Goal: Task Accomplishment & Management: Complete application form

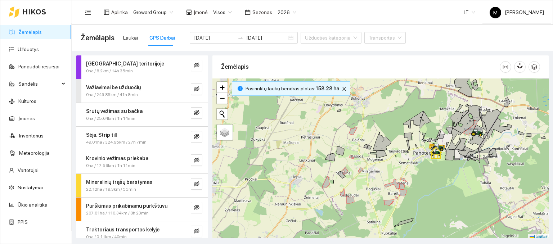
scroll to position [2, 0]
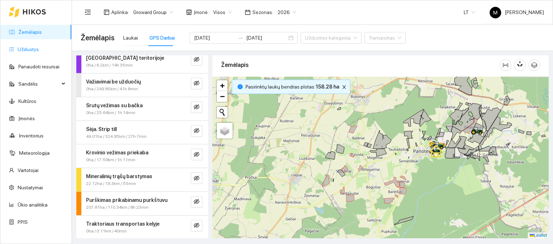
click at [33, 47] on link "Užduotys" at bounding box center [28, 49] width 21 height 6
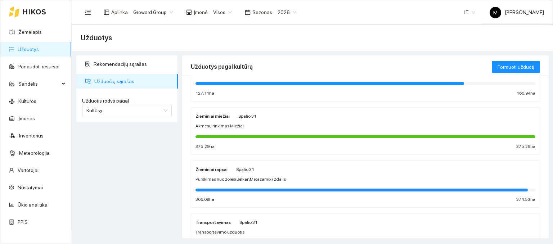
scroll to position [72, 0]
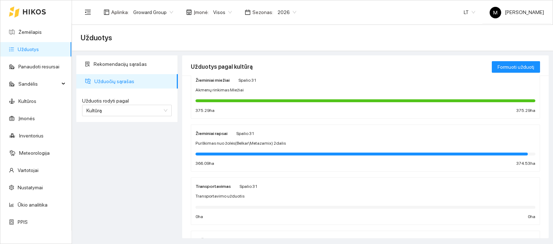
click at [217, 129] on div "Žieminiai rapsai" at bounding box center [211, 133] width 32 height 8
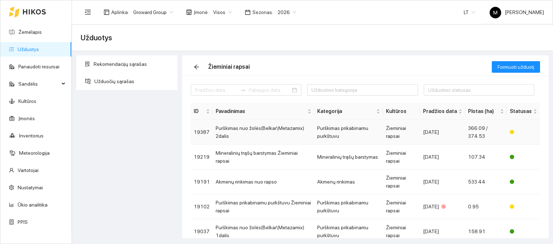
click at [249, 126] on td "Purškimas nuo žolės(Belkar\Metazamix) 2dalis" at bounding box center [263, 132] width 101 height 25
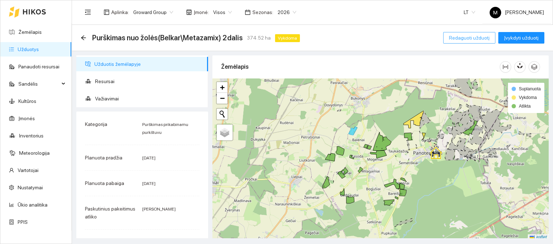
click at [470, 36] on span "Redaguoti užduotį" at bounding box center [469, 38] width 41 height 8
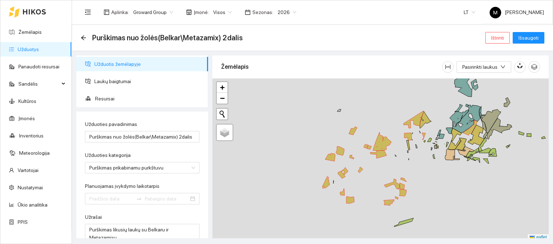
type input "[DATE]"
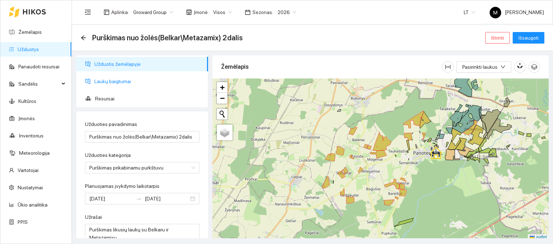
click at [149, 80] on span "Laukų baigtumai" at bounding box center [148, 81] width 108 height 14
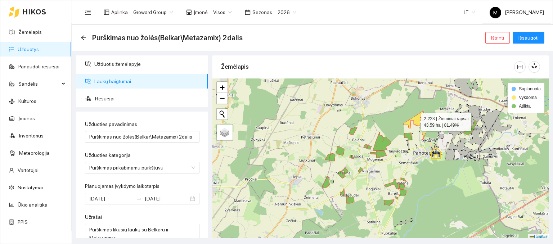
scroll to position [2, 0]
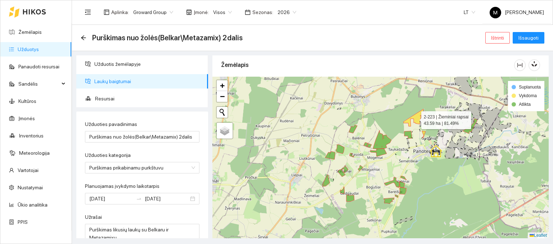
click at [418, 121] on icon at bounding box center [413, 117] width 20 height 17
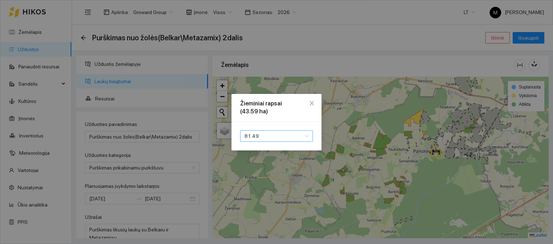
click at [253, 137] on span "81.49" at bounding box center [276, 136] width 64 height 11
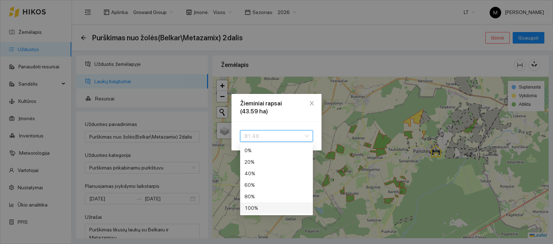
click at [263, 206] on div "100 %" at bounding box center [276, 208] width 64 height 8
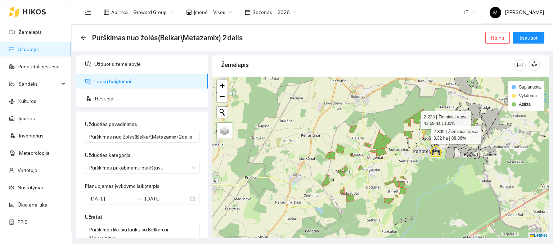
click at [424, 133] on icon at bounding box center [424, 134] width 4 height 7
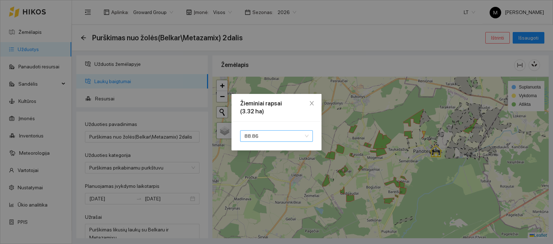
click at [275, 134] on span "88.86" at bounding box center [276, 136] width 64 height 11
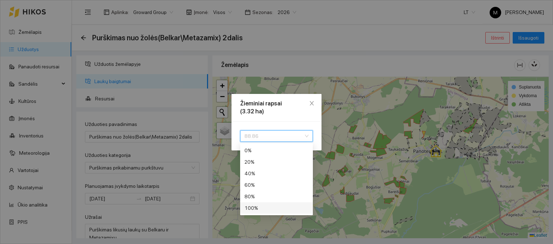
click at [264, 208] on div "100 %" at bounding box center [276, 208] width 64 height 8
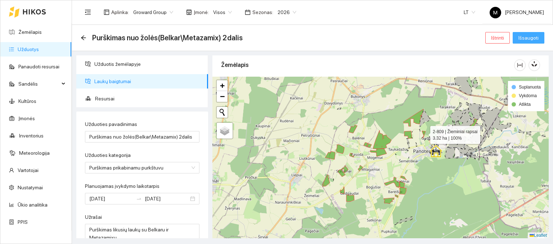
click at [524, 36] on span "Išsaugoti" at bounding box center [528, 38] width 20 height 8
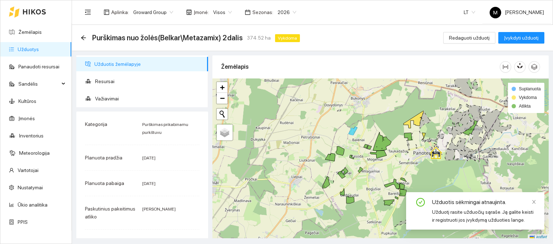
click at [33, 57] on ul "Žemėlapis Užduotys Panaudoti resursai Sandėlis Kultūros Įmonės Inventorius Mete…" at bounding box center [35, 126] width 71 height 207
click at [37, 52] on link "Užduotys" at bounding box center [28, 49] width 21 height 6
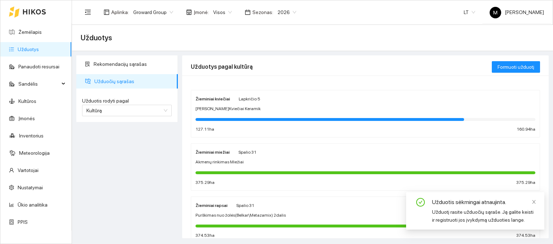
click at [222, 206] on strong "Žieminiai rapsai" at bounding box center [211, 205] width 32 height 5
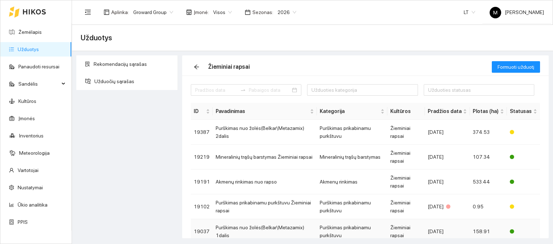
click at [252, 232] on td "Purškimas nuo žolės(Belkar\Metazamix) 1dalis" at bounding box center [265, 231] width 104 height 25
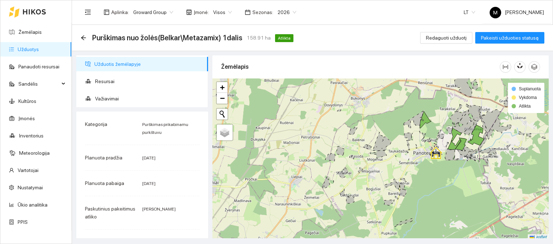
click at [32, 51] on link "Užduotys" at bounding box center [28, 49] width 21 height 6
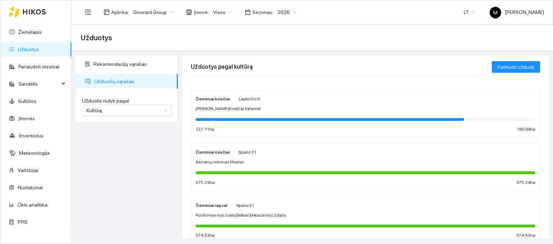
click at [242, 214] on span "Purškimas nuo žolės(Belkar\Metazamix) 2dalis" at bounding box center [240, 215] width 90 height 7
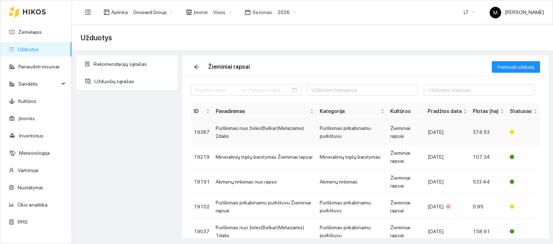
click at [258, 131] on td "Purškimas nuo žolės(Belkar\Metazamix) 2dalis" at bounding box center [265, 132] width 104 height 25
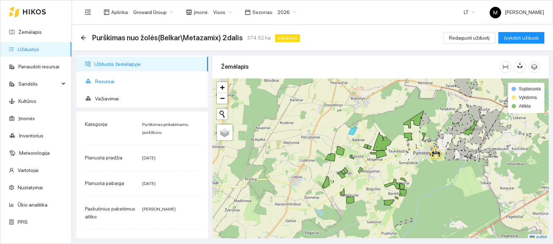
click at [118, 83] on span "Resursai" at bounding box center [148, 81] width 107 height 14
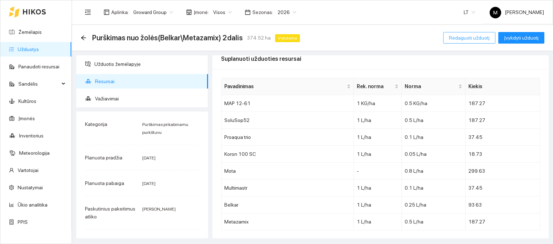
click at [465, 33] on button "Redaguoti užduotį" at bounding box center [469, 38] width 52 height 12
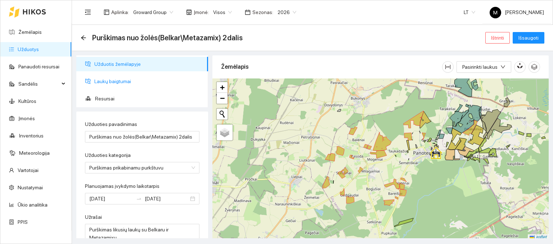
click at [115, 83] on span "Laukų baigtumai" at bounding box center [148, 81] width 108 height 14
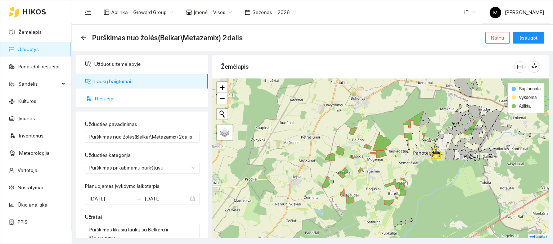
click at [108, 94] on span "Resursai" at bounding box center [148, 98] width 107 height 14
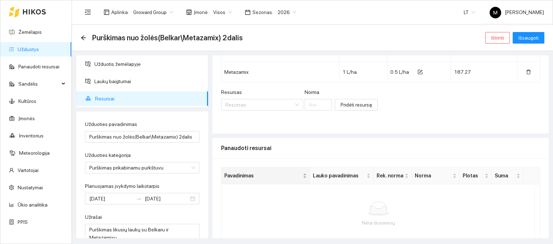
scroll to position [220, 0]
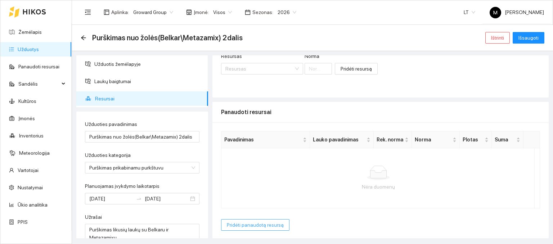
click at [262, 224] on span "Pridėti panaudotą resursą" at bounding box center [255, 225] width 57 height 8
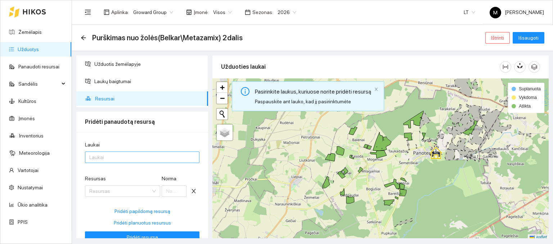
click at [152, 156] on div at bounding box center [139, 157] width 104 height 9
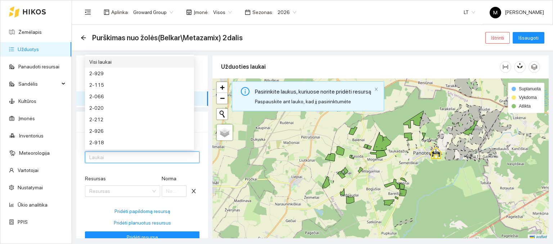
click at [137, 63] on div "Visi laukai" at bounding box center [139, 62] width 100 height 8
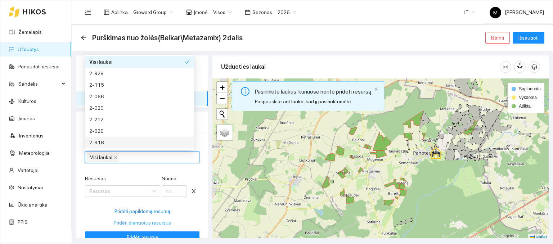
click at [119, 220] on span "Pridėti planuotus resursus" at bounding box center [142, 223] width 57 height 8
type input "0.5"
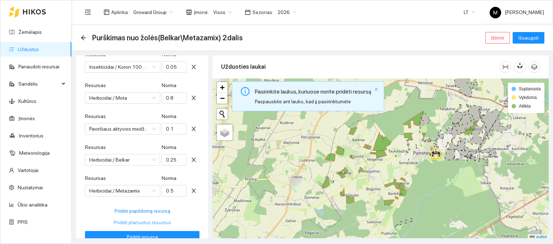
scroll to position [252, 0]
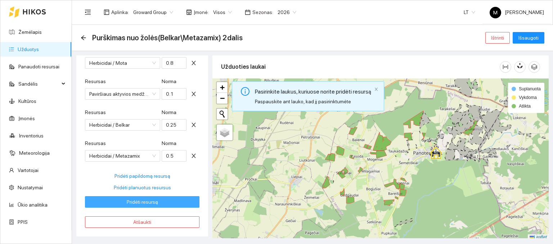
click at [145, 203] on span "Pridėti resursą" at bounding box center [142, 202] width 31 height 8
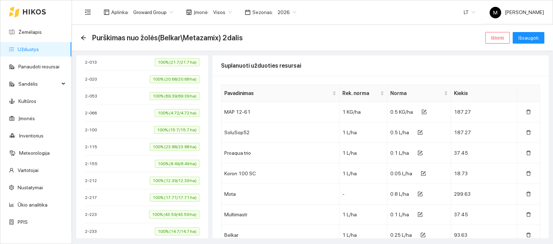
type input "[DATE]"
click at [524, 36] on span "Išsaugoti" at bounding box center [528, 38] width 20 height 8
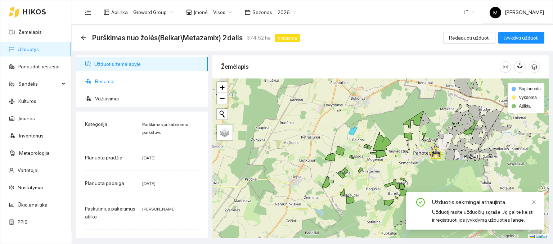
click at [116, 83] on span "Resursai" at bounding box center [148, 81] width 107 height 14
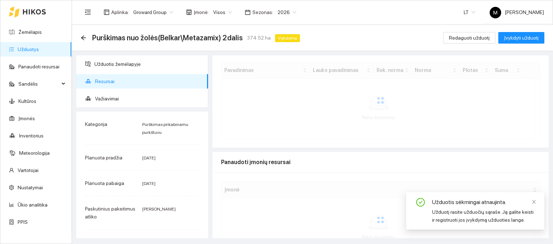
scroll to position [171, 0]
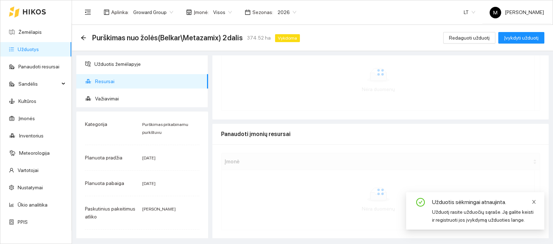
click at [536, 200] on icon "close" at bounding box center [533, 201] width 5 height 5
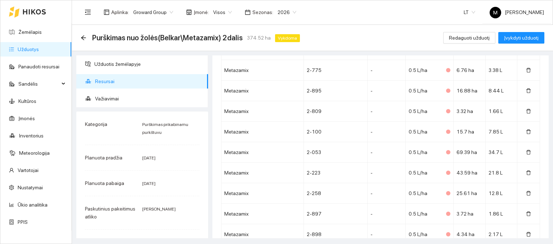
scroll to position [4076, 0]
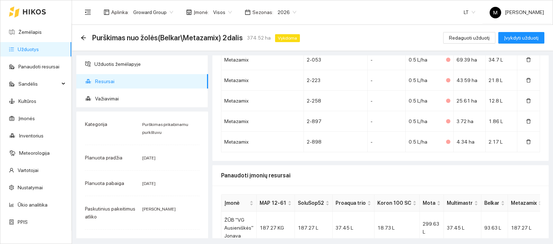
click at [19, 50] on link "Užduotys" at bounding box center [28, 49] width 21 height 6
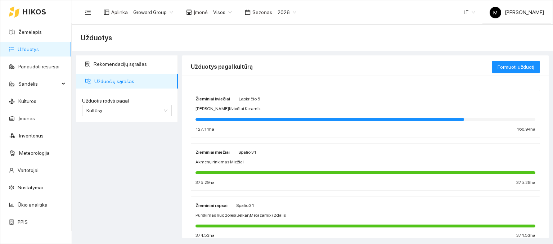
click at [217, 114] on div "Žieminiai kviečiai Lapkričio 5 Sėja Ž.Kviečiai Keramik 127.11 ha 160.94 ha" at bounding box center [365, 114] width 340 height 38
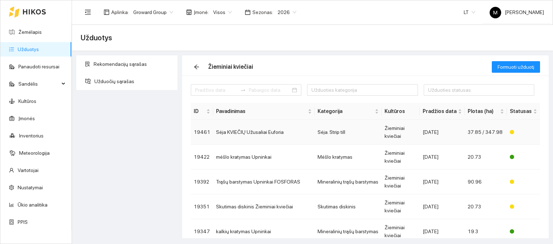
click at [254, 131] on td "Sėja KVIEČIŲ Užusaliai Euforia" at bounding box center [263, 132] width 101 height 25
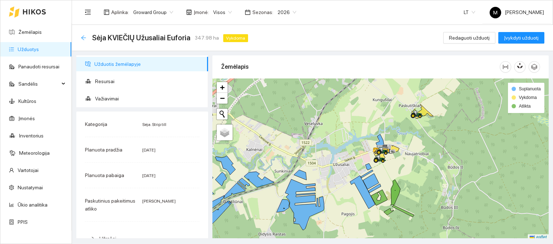
click at [82, 36] on icon "arrow-left" at bounding box center [83, 37] width 5 height 5
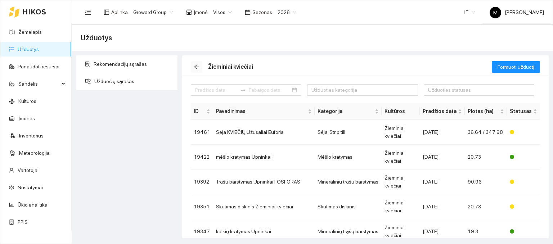
click at [195, 68] on icon "arrow-left" at bounding box center [197, 67] width 6 height 6
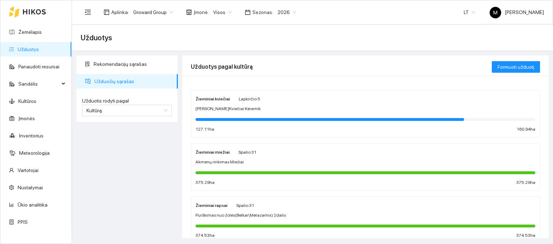
click at [234, 116] on div at bounding box center [365, 119] width 340 height 8
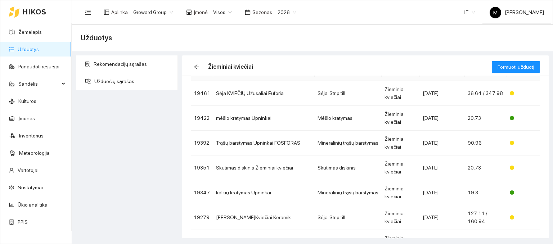
scroll to position [72, 0]
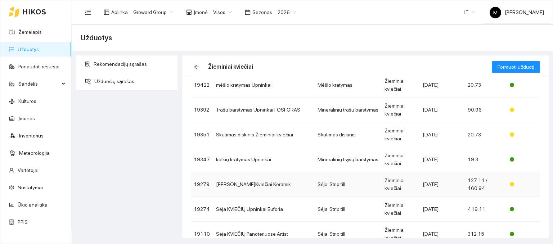
click at [243, 187] on td "[PERSON_NAME]Kviečiai Keramik" at bounding box center [263, 184] width 101 height 25
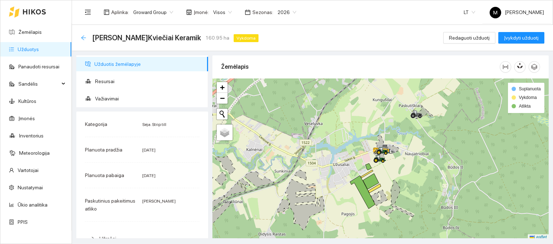
click at [84, 37] on icon "arrow-left" at bounding box center [84, 38] width 6 height 6
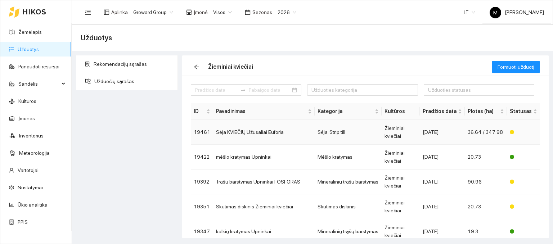
click at [239, 132] on td "Sėja KVIEČIŲ Užusaliai Euforia" at bounding box center [263, 132] width 101 height 25
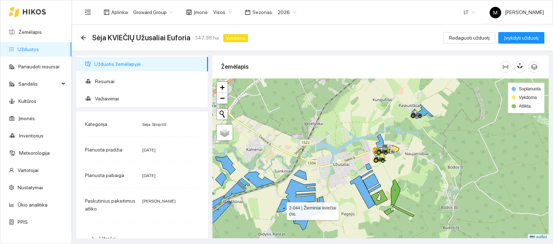
scroll to position [2, 0]
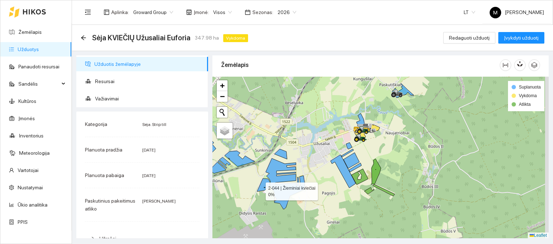
drag, startPoint x: 280, startPoint y: 208, endPoint x: 237, endPoint y: 196, distance: 44.4
click at [257, 191] on icon at bounding box center [263, 185] width 13 height 13
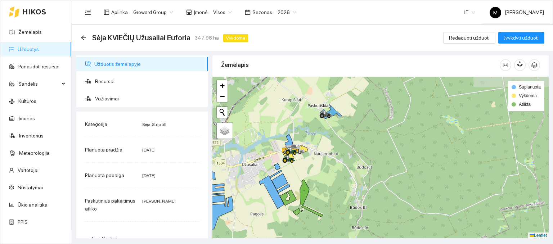
drag, startPoint x: 320, startPoint y: 148, endPoint x: 272, endPoint y: 161, distance: 49.3
click at [272, 161] on div at bounding box center [380, 158] width 336 height 162
click at [84, 39] on icon "arrow-left" at bounding box center [84, 38] width 6 height 6
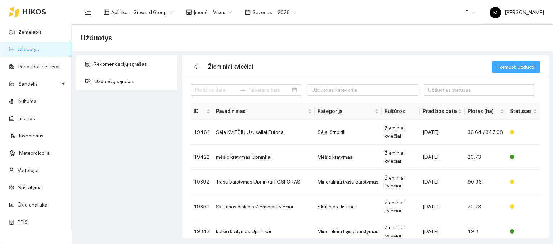
click at [507, 70] on span "Formuoti užduotį" at bounding box center [515, 67] width 37 height 8
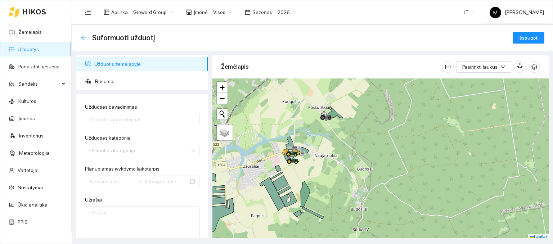
click at [84, 37] on icon "arrow-left" at bounding box center [84, 38] width 6 height 6
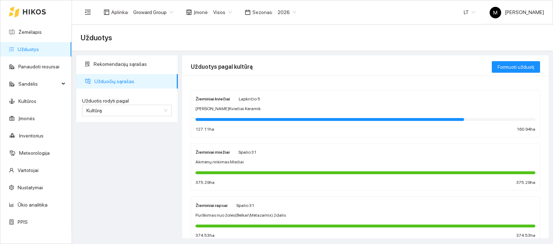
click at [30, 52] on link "Užduotys" at bounding box center [28, 49] width 21 height 6
click at [232, 157] on div "Žieminiai miežiai [DATE] Akmenų rinkimas Miežiai 375.29 ha 375.29 ha" at bounding box center [365, 167] width 340 height 38
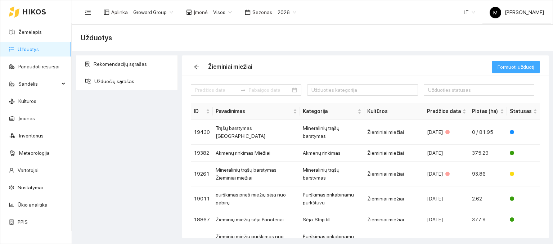
click at [514, 66] on span "Formuoti užduotį" at bounding box center [515, 67] width 37 height 8
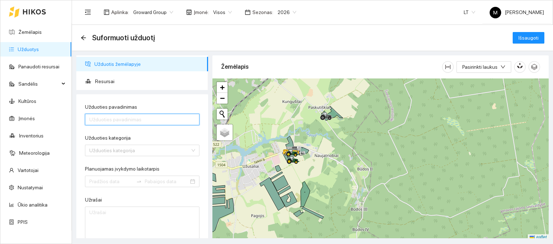
click at [107, 118] on input "Užduoties pavadinimas" at bounding box center [142, 120] width 114 height 12
type input "P"
type input "Purškimas Miežių pirmas po sėjos"
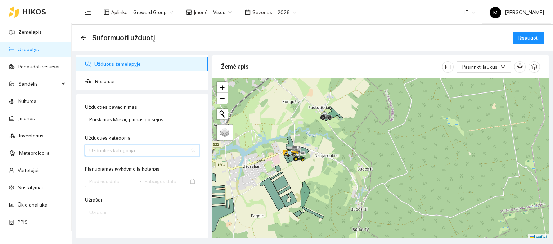
click at [115, 151] on input "Užduoties kategorija" at bounding box center [139, 150] width 101 height 11
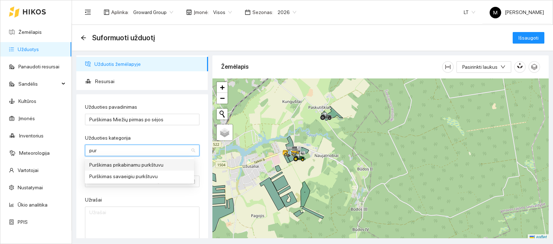
type input "purš"
click at [119, 164] on div "Purškimas prikabinamu purkštuvu" at bounding box center [139, 165] width 100 height 8
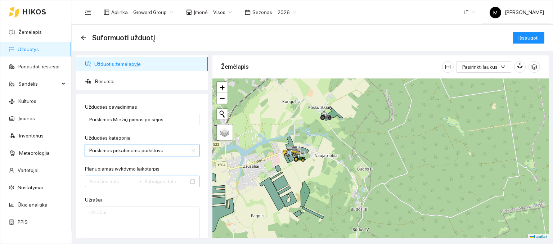
click at [103, 182] on input "Planuojamas įvykdymo laikotarpis" at bounding box center [111, 181] width 44 height 8
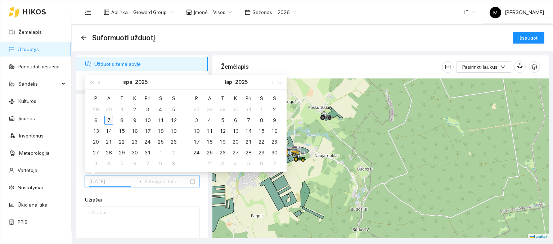
type input "[DATE]"
click at [108, 120] on div "7" at bounding box center [108, 120] width 9 height 9
type input "[DATE]"
click at [150, 151] on div "31" at bounding box center [147, 152] width 9 height 9
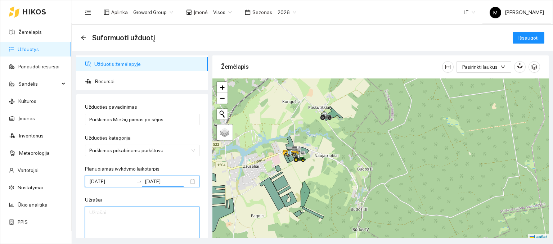
click at [125, 217] on textarea "Užrašai" at bounding box center [142, 224] width 114 height 35
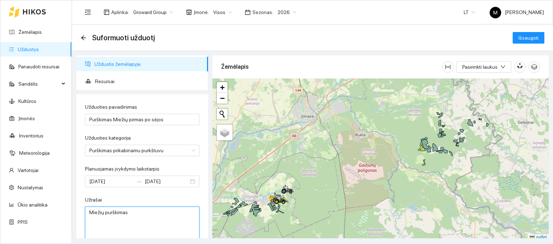
type textarea "Miežių purškimas"
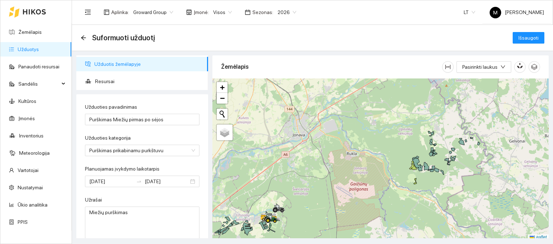
scroll to position [2, 0]
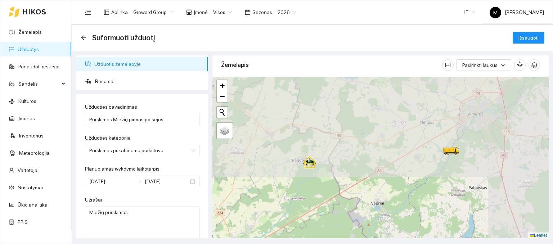
drag, startPoint x: 485, startPoint y: 101, endPoint x: 399, endPoint y: 261, distance: 181.3
click at [399, 244] on html "Žemėlapis Užduotys Panaudoti resursai Sandėlis Kultūros Įmonės Inventorius Mete…" at bounding box center [276, 122] width 553 height 244
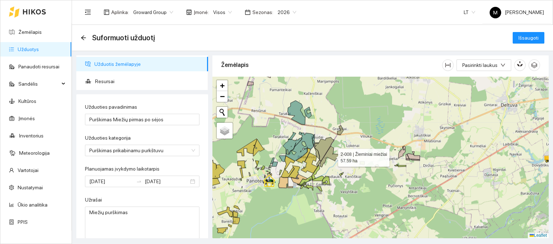
click at [329, 154] on icon at bounding box center [332, 156] width 25 height 21
click at [322, 148] on icon at bounding box center [324, 149] width 20 height 24
click at [317, 152] on icon at bounding box center [316, 153] width 5 height 12
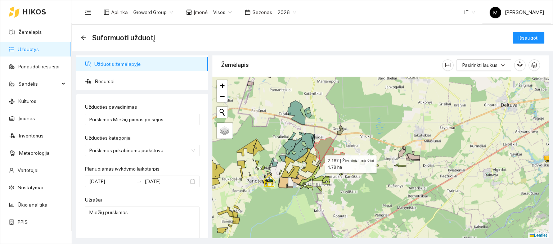
click at [319, 162] on icon at bounding box center [318, 163] width 5 height 6
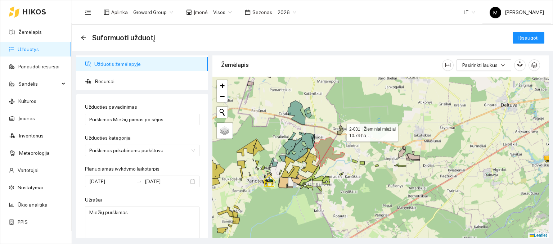
click at [340, 133] on icon at bounding box center [340, 129] width 6 height 9
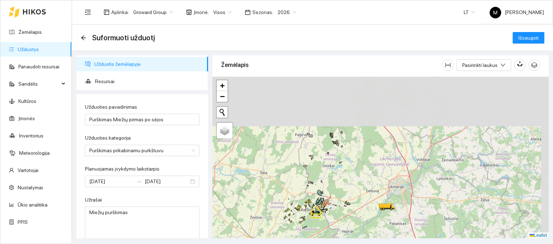
drag, startPoint x: 356, startPoint y: 134, endPoint x: 323, endPoint y: 198, distance: 72.0
click at [324, 197] on div at bounding box center [380, 158] width 336 height 162
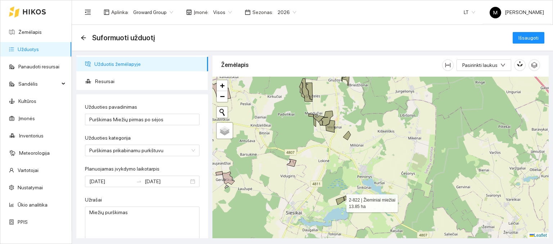
click at [340, 201] on icon at bounding box center [340, 201] width 8 height 8
click at [345, 200] on icon at bounding box center [345, 198] width 3 height 5
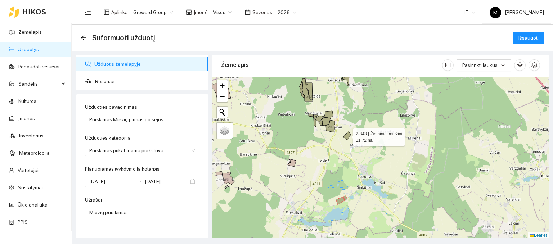
click at [346, 135] on icon at bounding box center [347, 135] width 8 height 9
drag, startPoint x: 332, startPoint y: 131, endPoint x: 331, endPoint y: 127, distance: 4.8
click at [332, 131] on icon at bounding box center [330, 126] width 9 height 12
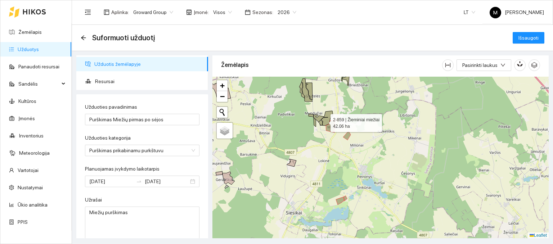
click at [324, 121] on icon at bounding box center [326, 118] width 14 height 15
click at [315, 119] on icon at bounding box center [314, 122] width 2 height 9
click at [320, 116] on icon at bounding box center [318, 118] width 10 height 7
click at [312, 117] on div at bounding box center [380, 158] width 336 height 162
click at [311, 116] on icon at bounding box center [310, 116] width 5 height 4
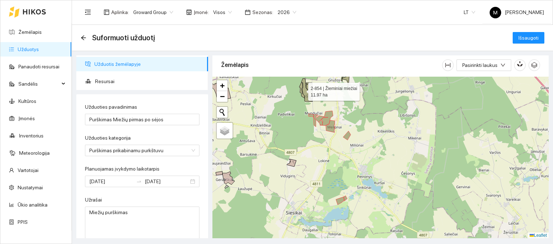
click at [301, 92] on icon at bounding box center [301, 90] width 5 height 16
click at [304, 91] on icon at bounding box center [306, 89] width 11 height 23
click at [308, 90] on icon at bounding box center [309, 91] width 6 height 17
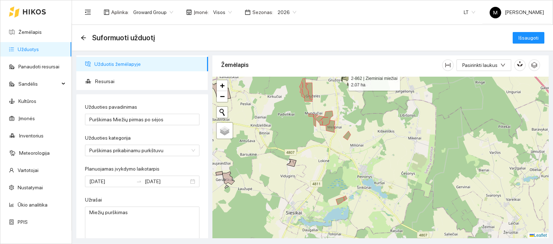
click at [342, 80] on icon at bounding box center [342, 79] width 2 height 6
click at [346, 79] on icon at bounding box center [346, 81] width 6 height 10
click at [532, 34] on span "Išsaugoti" at bounding box center [528, 38] width 20 height 8
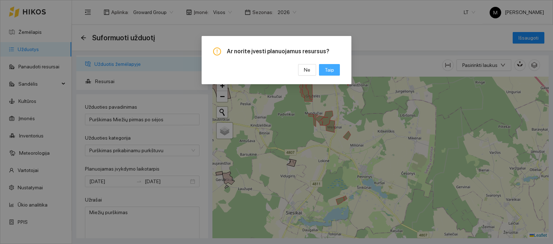
click at [331, 72] on span "Taip" at bounding box center [329, 70] width 9 height 8
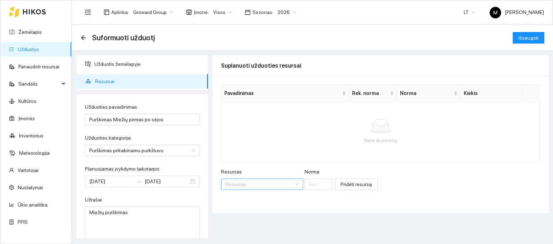
click at [239, 181] on input "Resursas" at bounding box center [259, 184] width 68 height 11
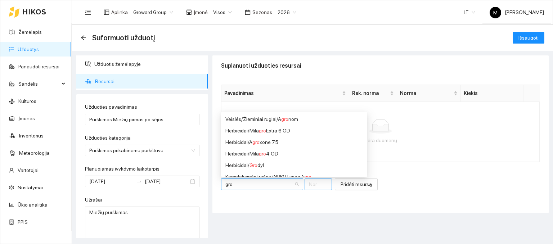
type input "grow"
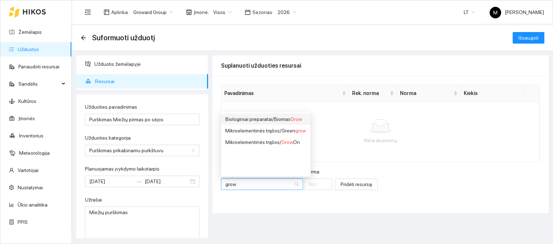
click at [282, 117] on div "Biologiniai preparatai / Biomas Grow" at bounding box center [265, 119] width 81 height 8
type input "1"
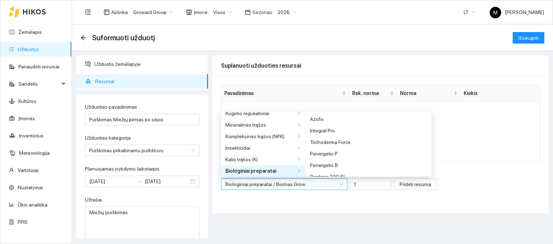
scroll to position [17, 0]
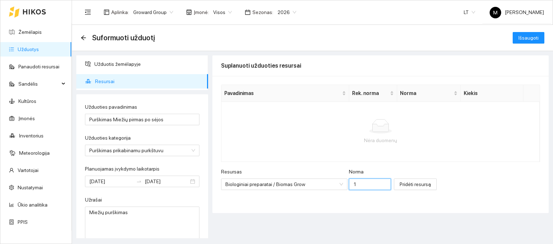
click at [349, 182] on input "1" at bounding box center [370, 185] width 42 height 12
type input "0.1"
click at [400, 185] on span "Pridėti resursą" at bounding box center [415, 184] width 31 height 8
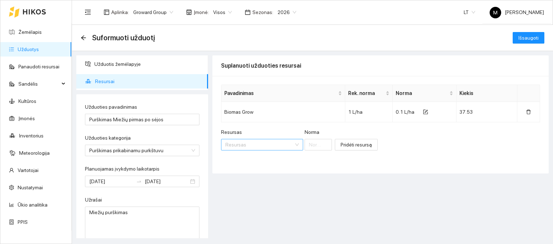
click at [243, 145] on input "Resursas" at bounding box center [259, 144] width 68 height 11
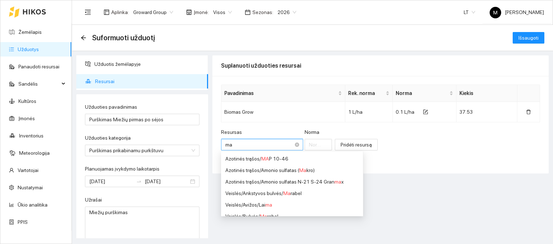
type input "map"
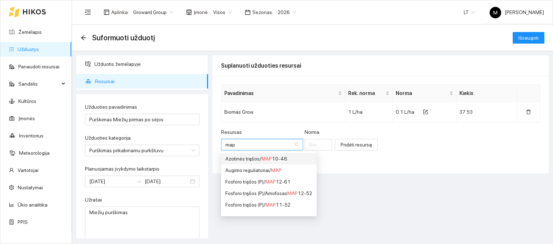
click at [246, 160] on div "Azotinės trąšos / MAP 10-46" at bounding box center [268, 159] width 87 height 8
type input "1"
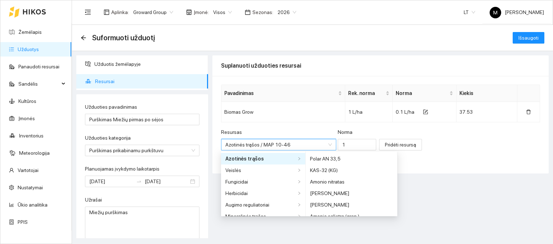
scroll to position [63, 0]
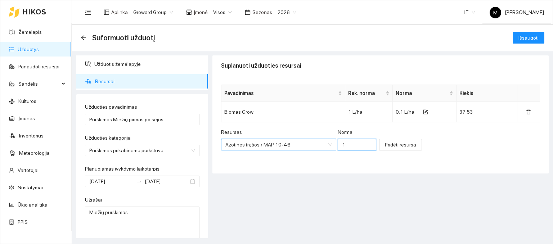
click at [340, 143] on input "1" at bounding box center [357, 145] width 39 height 12
type input "0.25"
click at [385, 144] on span "Pridėti resursą" at bounding box center [400, 145] width 31 height 8
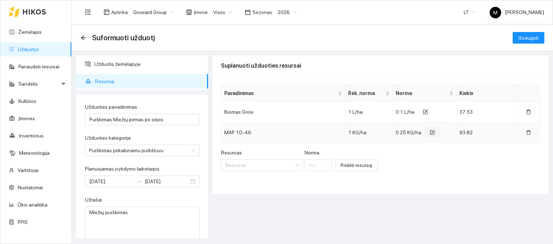
click at [430, 130] on icon "form" at bounding box center [432, 132] width 5 height 5
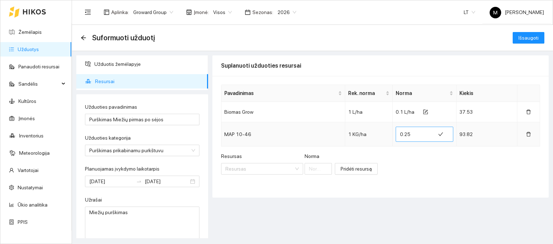
click at [413, 134] on input "0.25" at bounding box center [415, 134] width 31 height 12
type input "1"
click at [399, 155] on div "Resursas Resursas Norma Pridėti resursą" at bounding box center [380, 167] width 319 height 31
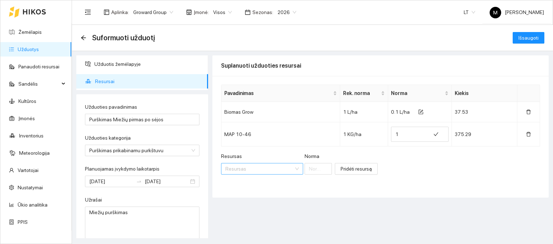
click at [270, 167] on input "Resursas" at bounding box center [259, 168] width 68 height 11
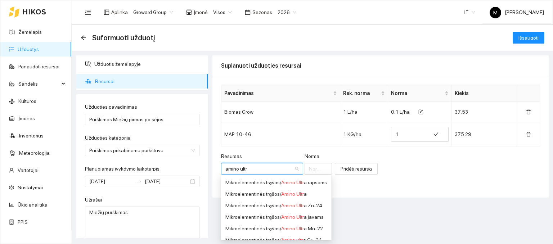
type input "amino ultra"
click at [290, 216] on span "Amino Ultra" at bounding box center [294, 217] width 26 height 6
type input "1"
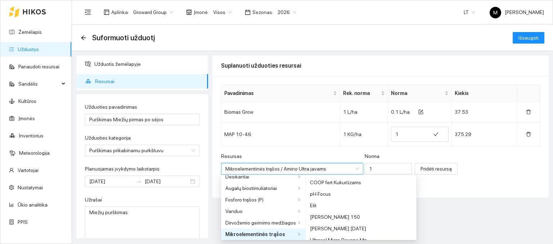
scroll to position [1526, 0]
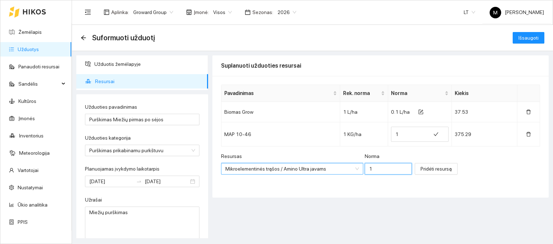
click at [366, 171] on input "1" at bounding box center [389, 169] width 48 height 12
type input "0.5"
click at [425, 168] on span "Pridėti resursą" at bounding box center [435, 169] width 31 height 8
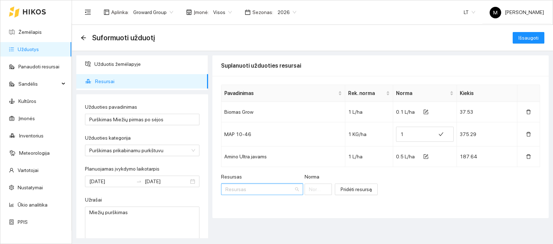
click at [249, 193] on input "Resursas" at bounding box center [259, 189] width 68 height 11
type input "cyc"
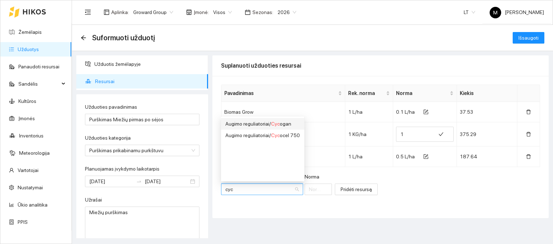
click at [253, 127] on div "Augimo reguliatoriai / Cyc ogan" at bounding box center [262, 124] width 75 height 8
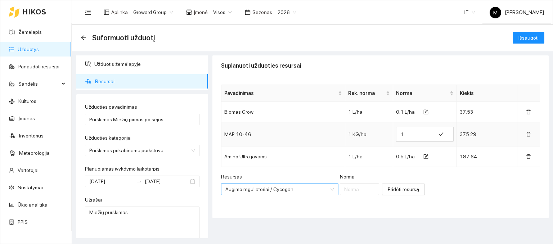
scroll to position [0, 0]
click at [343, 189] on input "Norma" at bounding box center [359, 190] width 39 height 12
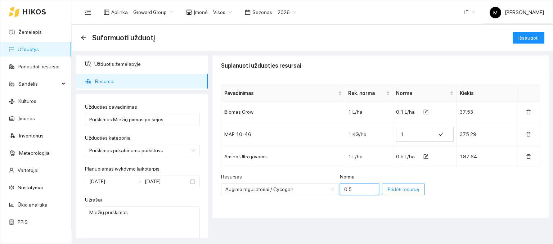
type input "0.5"
click at [382, 186] on button "Pridėti resursą" at bounding box center [403, 190] width 43 height 12
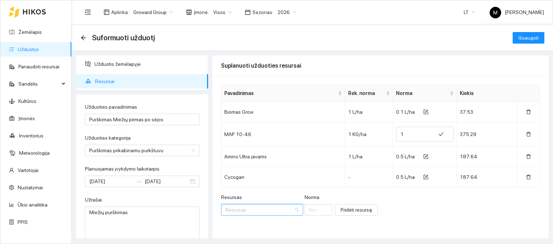
click at [242, 205] on input "Resursas" at bounding box center [259, 209] width 68 height 11
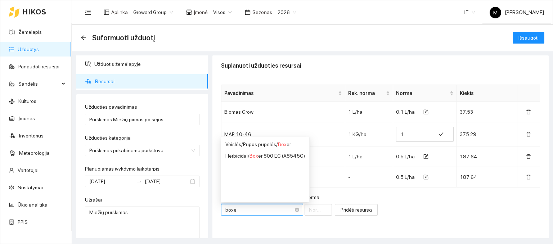
type input "boxer"
click at [251, 143] on div "Veislės / Pupos pupelės / Boxer" at bounding box center [264, 144] width 78 height 8
type input "1"
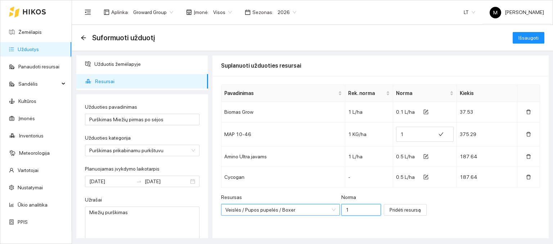
click at [341, 214] on input "1" at bounding box center [361, 210] width 40 height 12
type input "0.5"
click at [389, 209] on span "Pridėti resursą" at bounding box center [404, 210] width 31 height 8
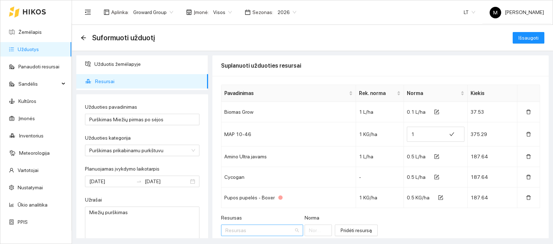
click at [238, 226] on input "Resursas" at bounding box center [259, 230] width 68 height 11
type input "roxy"
click at [248, 162] on div "Herbicidai / Roxy 800 EC" at bounding box center [251, 165] width 53 height 8
type input "1"
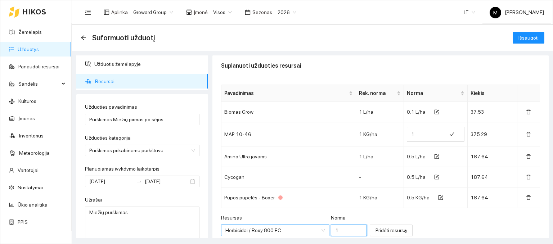
click at [331, 230] on input "1" at bounding box center [349, 231] width 36 height 12
type input "2.5"
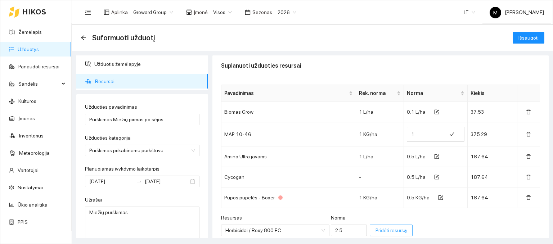
click at [375, 229] on span "Pridėti resursą" at bounding box center [390, 230] width 31 height 8
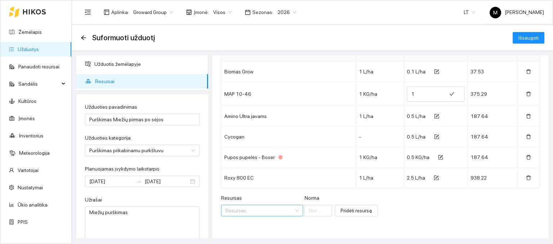
click at [261, 209] on input "Resursas" at bounding box center [259, 210] width 68 height 11
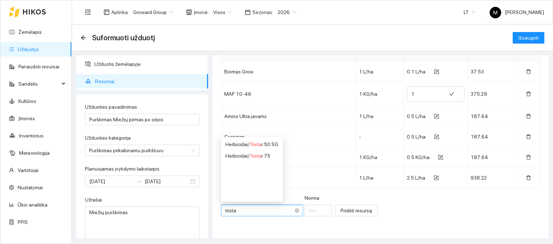
type input "tristar"
click at [252, 143] on span "Tristar" at bounding box center [255, 144] width 13 height 6
type input "1"
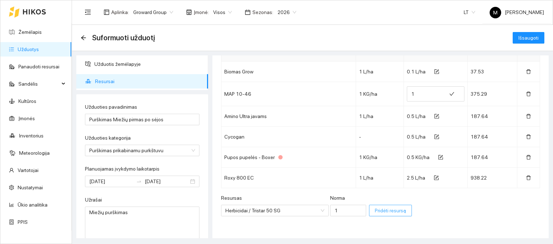
click at [383, 209] on span "Pridėti resursą" at bounding box center [390, 211] width 31 height 8
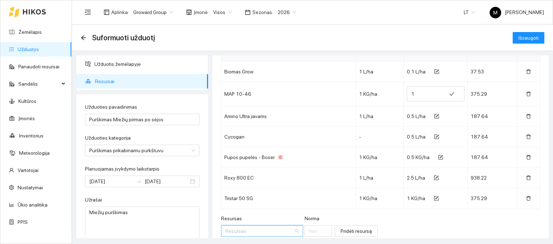
click at [253, 228] on input "Resursas" at bounding box center [259, 231] width 68 height 11
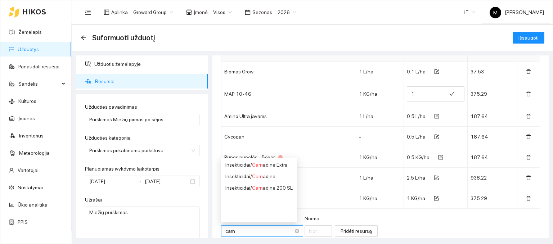
type input "carna"
click at [251, 179] on div "Insekticidai / [PERSON_NAME] dine" at bounding box center [258, 176] width 67 height 8
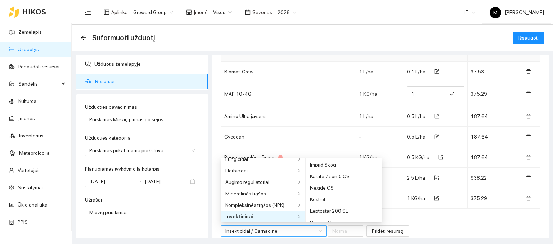
scroll to position [109, 0]
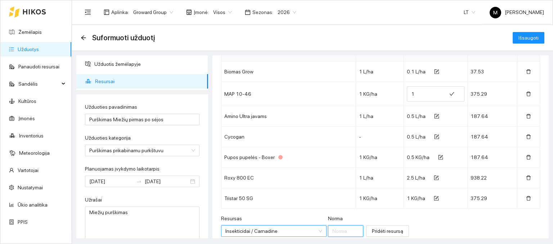
click at [328, 231] on input "Norma" at bounding box center [345, 231] width 35 height 12
type input "0.1"
click at [377, 228] on span "Pridėti resursą" at bounding box center [387, 231] width 31 height 8
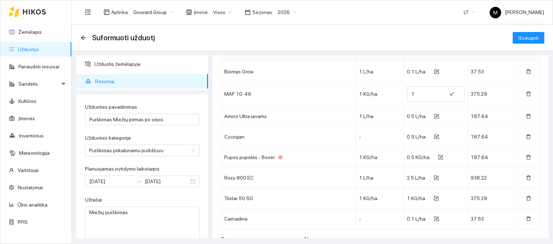
scroll to position [0, 0]
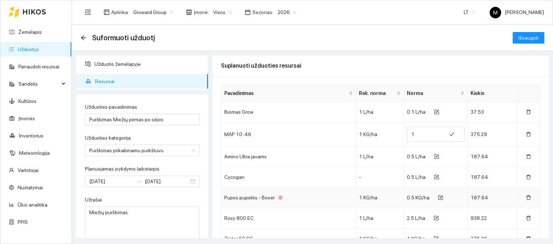
click at [247, 196] on div "Pupos pupelės - Boxer" at bounding box center [288, 198] width 128 height 8
click at [526, 195] on icon "delete" at bounding box center [528, 197] width 5 height 5
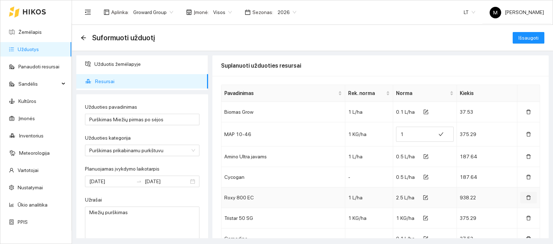
scroll to position [61, 0]
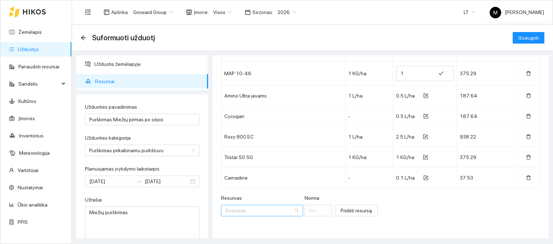
click at [272, 209] on input "Resursas" at bounding box center [259, 210] width 68 height 11
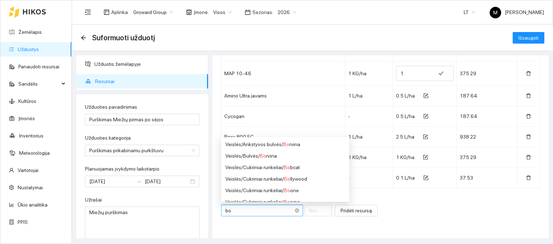
type input "box"
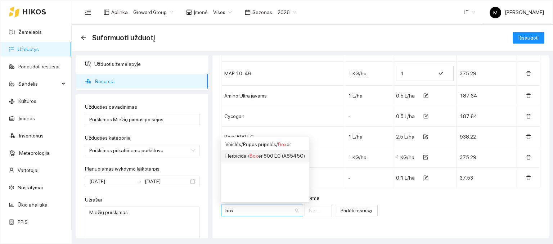
click at [265, 155] on div "Herbicidai / Box er 800 EC (A8545G)" at bounding box center [265, 156] width 80 height 8
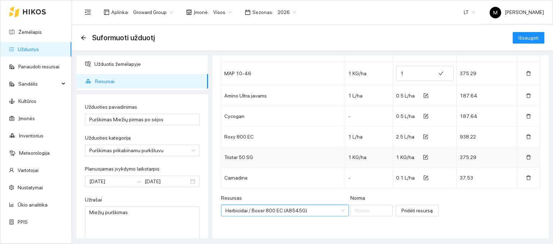
scroll to position [1353, 0]
click at [351, 211] on input "Norma" at bounding box center [371, 211] width 42 height 12
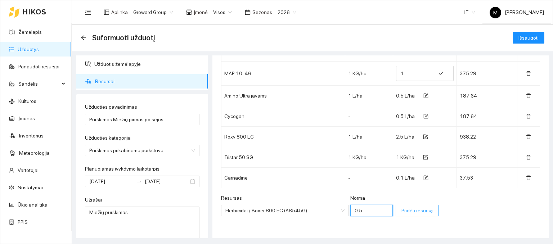
type input "0.5"
click at [401, 210] on span "Pridėti resursą" at bounding box center [416, 211] width 31 height 8
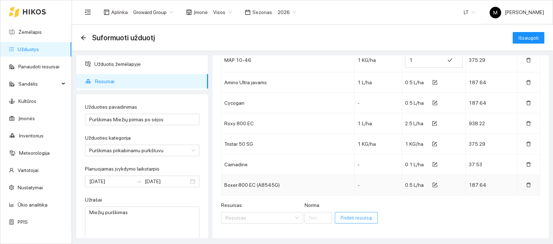
scroll to position [81, 0]
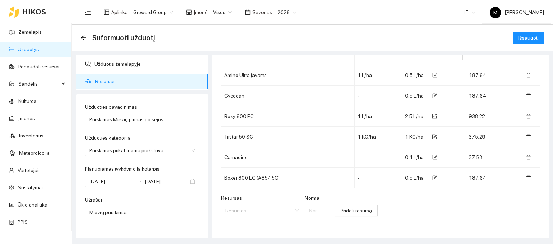
click at [29, 51] on link "Užduotys" at bounding box center [28, 49] width 21 height 6
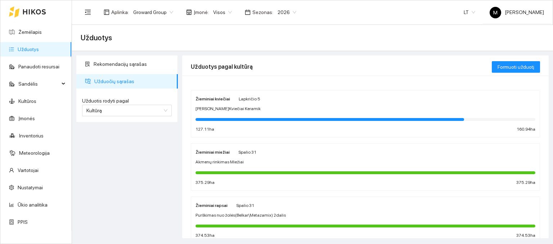
click at [244, 164] on div "Akmenų rinkimas Miežiai" at bounding box center [365, 162] width 340 height 7
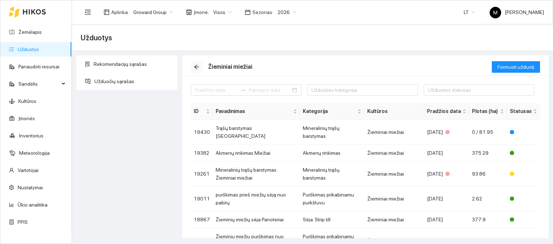
click at [193, 67] on span "arrow-left" at bounding box center [196, 67] width 11 height 6
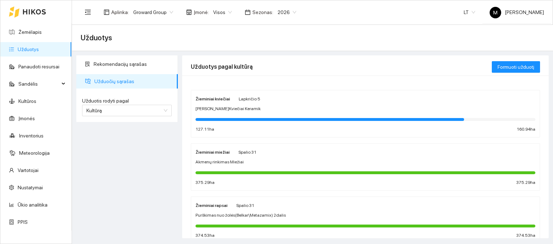
click at [214, 105] on span "[PERSON_NAME]Kviečiai Keramik" at bounding box center [227, 108] width 65 height 7
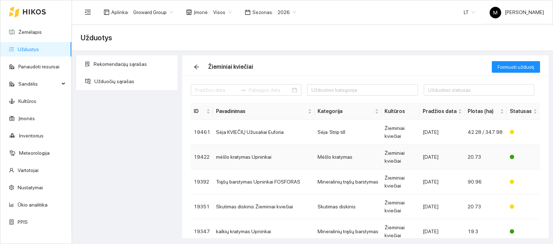
click at [239, 159] on td "mėšlo kratymas Upninkai" at bounding box center [263, 157] width 101 height 25
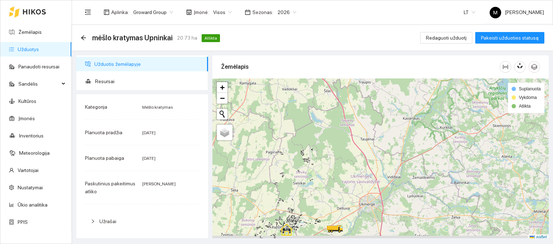
scroll to position [2, 0]
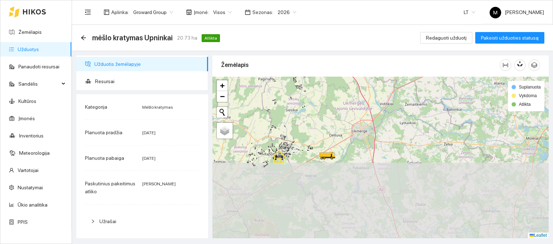
drag, startPoint x: 305, startPoint y: 203, endPoint x: 298, endPoint y: 122, distance: 82.0
click at [298, 122] on div at bounding box center [380, 158] width 336 height 162
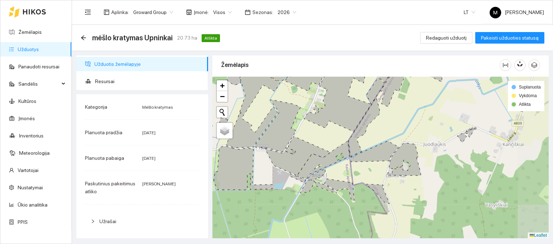
drag, startPoint x: 427, startPoint y: 145, endPoint x: 320, endPoint y: 130, distance: 108.0
click at [320, 130] on div at bounding box center [380, 158] width 336 height 162
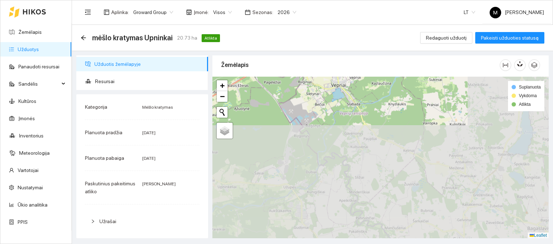
drag, startPoint x: 321, startPoint y: 162, endPoint x: 226, endPoint y: 41, distance: 153.0
click at [226, 41] on main "mėšlo kratymas Upninkai 20.73 ha Atlikta Redaguoti užduotį Pakeisti užduoties s…" at bounding box center [312, 134] width 481 height 219
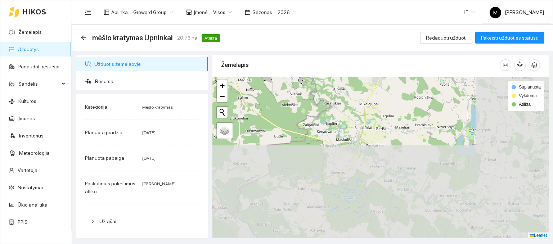
drag, startPoint x: 320, startPoint y: 195, endPoint x: 266, endPoint y: 75, distance: 131.1
click at [236, 30] on main "mėšlo kratymas Upninkai 20.73 ha Atlikta Redaguoti užduotį Pakeisti užduoties s…" at bounding box center [312, 134] width 481 height 219
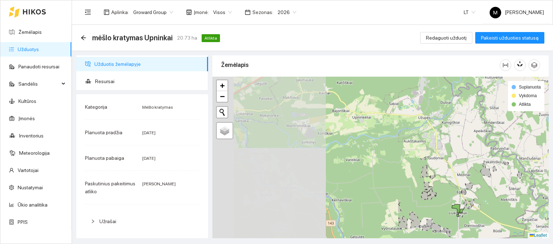
drag, startPoint x: 333, startPoint y: 165, endPoint x: 552, endPoint y: 261, distance: 238.5
click at [552, 244] on html "Žemėlapis Užduotys Panaudoti resursai Sandėlis Kultūros Įmonės Inventorius Mete…" at bounding box center [276, 122] width 553 height 244
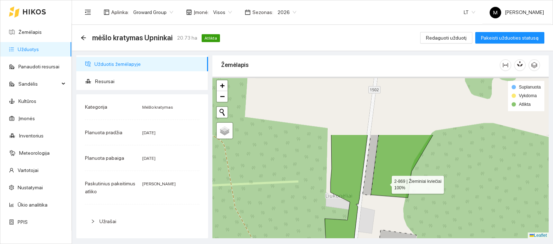
drag, startPoint x: 394, startPoint y: 101, endPoint x: 384, endPoint y: 190, distance: 89.2
click at [384, 190] on icon at bounding box center [402, 166] width 62 height 63
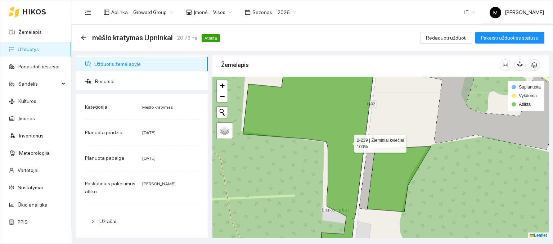
click at [347, 141] on icon at bounding box center [308, 158] width 130 height 193
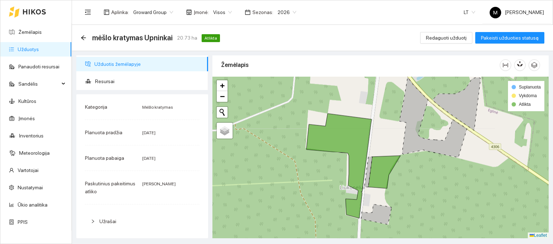
click at [380, 212] on icon at bounding box center [376, 214] width 30 height 20
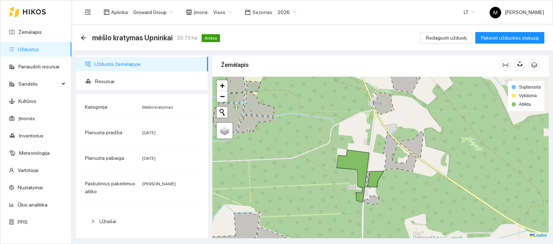
drag, startPoint x: 378, startPoint y: 219, endPoint x: 371, endPoint y: 209, distance: 11.8
click at [371, 209] on div at bounding box center [380, 158] width 336 height 162
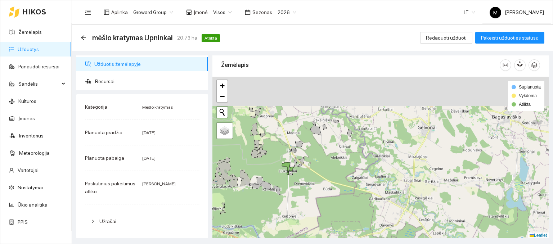
drag, startPoint x: 262, startPoint y: 124, endPoint x: 268, endPoint y: 153, distance: 29.1
click at [268, 153] on div at bounding box center [380, 158] width 336 height 162
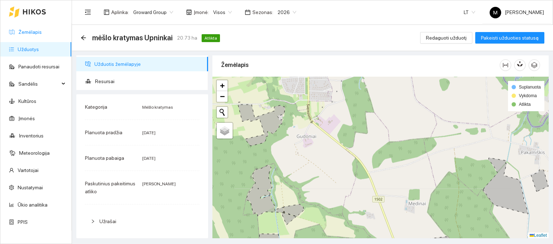
click at [30, 33] on link "Žemėlapis" at bounding box center [29, 32] width 23 height 6
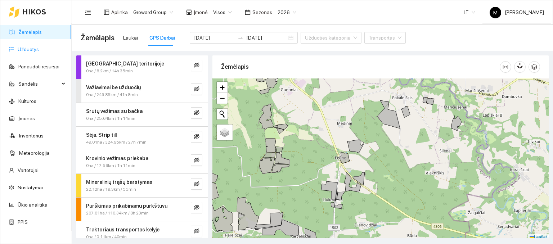
click at [19, 50] on link "Užduotys" at bounding box center [28, 49] width 21 height 6
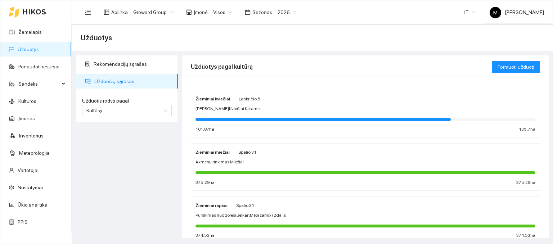
click at [216, 111] on span "[PERSON_NAME]Kviečiai Keramik" at bounding box center [227, 108] width 65 height 7
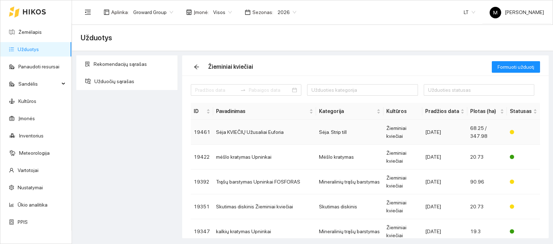
click at [250, 130] on td "Sėja KVIEČIŲ Užusaliai Euforia" at bounding box center [264, 132] width 103 height 25
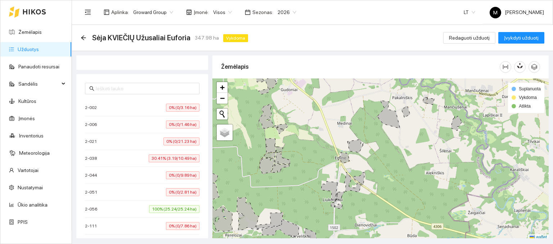
scroll to position [36, 0]
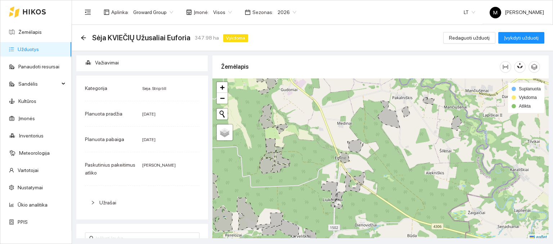
click at [91, 201] on icon "right" at bounding box center [93, 202] width 4 height 4
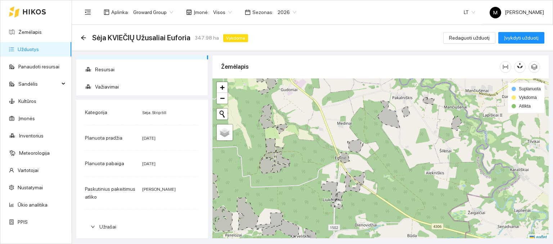
scroll to position [0, 0]
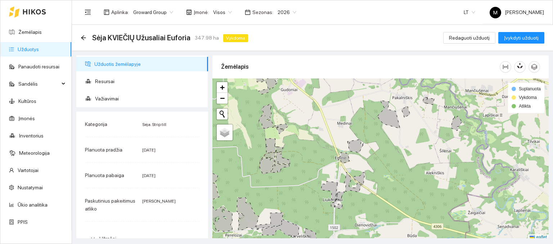
click at [36, 51] on link "Užduotys" at bounding box center [28, 49] width 21 height 6
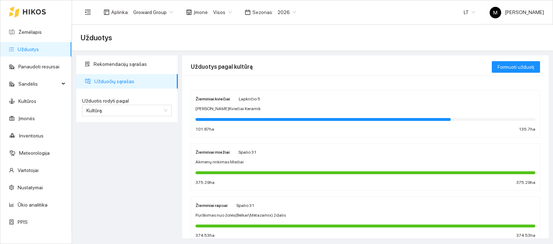
click at [253, 112] on div "Žieminiai kviečiai Lapkričio 5 Sėja Ž.Kviečiai Keramik 101.87 ha 135.7 ha" at bounding box center [365, 114] width 340 height 38
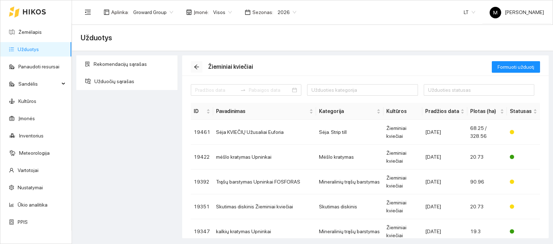
click at [194, 69] on icon "arrow-left" at bounding box center [197, 67] width 6 height 6
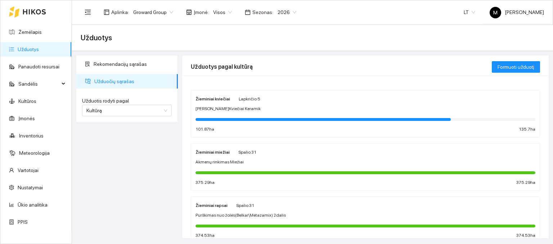
click at [223, 154] on div "Žieminiai miežiai" at bounding box center [212, 152] width 34 height 8
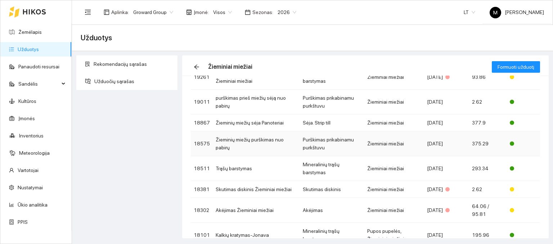
scroll to position [108, 0]
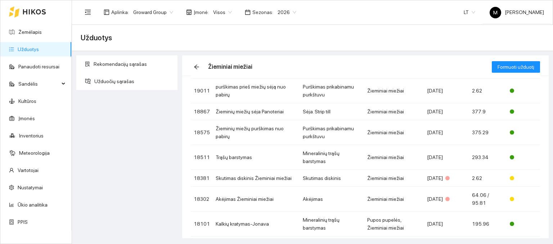
click at [523, 242] on li "2" at bounding box center [527, 246] width 9 height 9
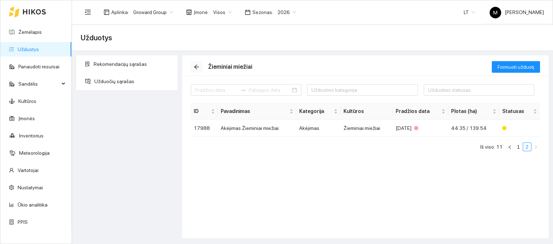
click at [194, 68] on icon "arrow-left" at bounding box center [197, 67] width 6 height 6
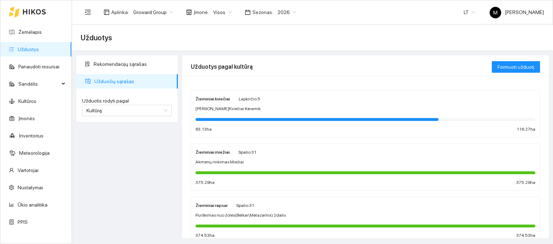
click at [227, 166] on div "Žieminiai miežiai [DATE] Akmenų rinkimas Miežiai 375.29 ha 375.29 ha" at bounding box center [365, 167] width 340 height 38
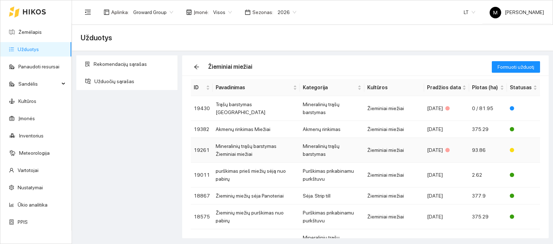
scroll to position [36, 0]
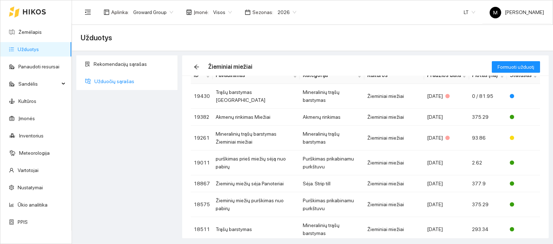
click at [105, 81] on span "Užduočių sąrašas" at bounding box center [133, 81] width 78 height 14
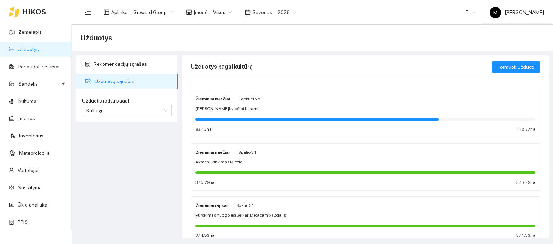
click at [253, 118] on div at bounding box center [316, 119] width 243 height 3
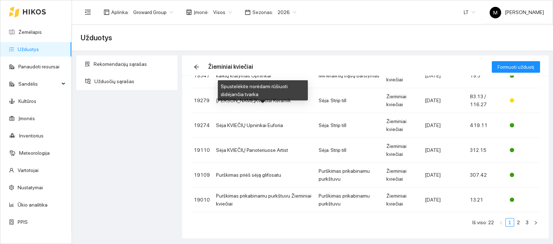
scroll to position [158, 0]
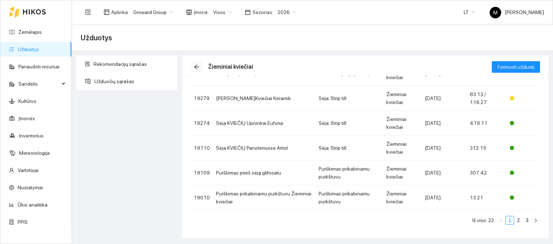
click at [198, 64] on icon "arrow-left" at bounding box center [197, 67] width 6 height 6
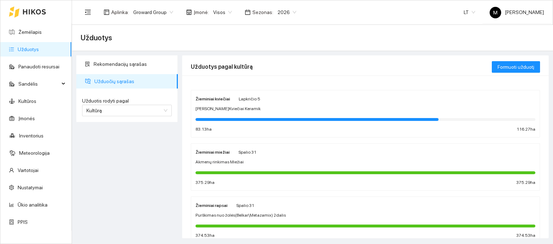
click at [220, 154] on div "Žieminiai miežiai" at bounding box center [212, 152] width 34 height 8
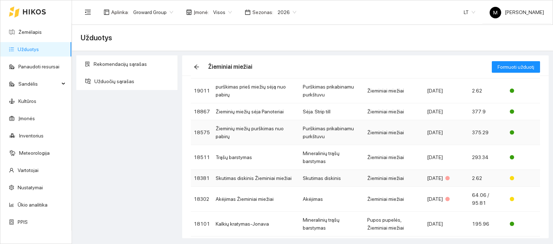
scroll to position [118, 0]
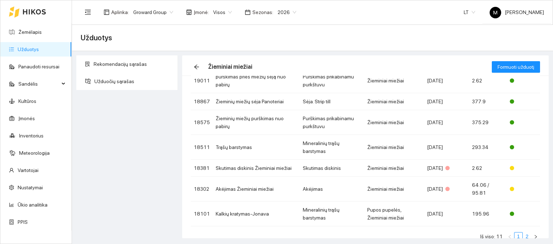
click at [523, 233] on link "2" at bounding box center [527, 237] width 8 height 8
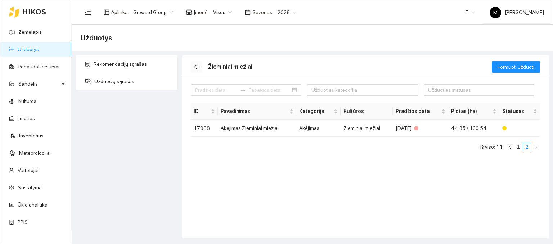
click at [194, 68] on icon "arrow-left" at bounding box center [197, 67] width 6 height 6
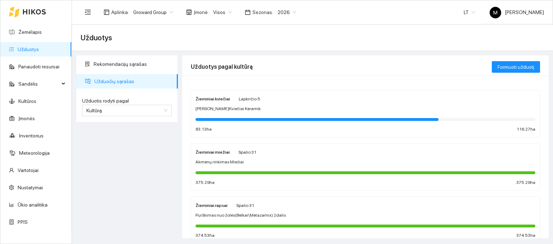
click at [236, 167] on div "Žieminiai miežiai [DATE] Akmenų rinkimas Miežiai 375.29 ha 375.29 ha" at bounding box center [365, 167] width 340 height 38
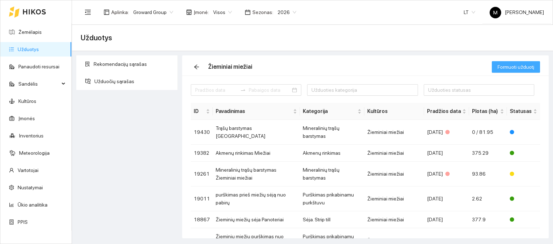
click at [521, 62] on button "Formuoti užduotį" at bounding box center [516, 67] width 48 height 12
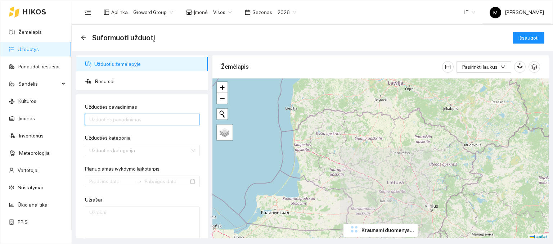
click at [113, 119] on input "Užduoties pavadinimas" at bounding box center [142, 120] width 114 height 12
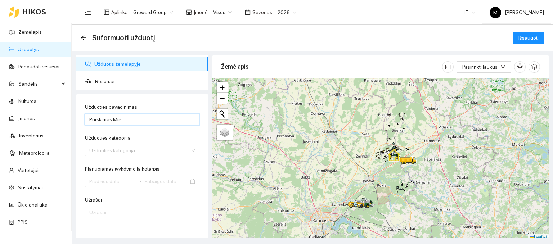
type input "Purškimas Miežių pirmas po sėjos"
click at [136, 149] on div "Užduoties kategorija" at bounding box center [142, 151] width 114 height 12
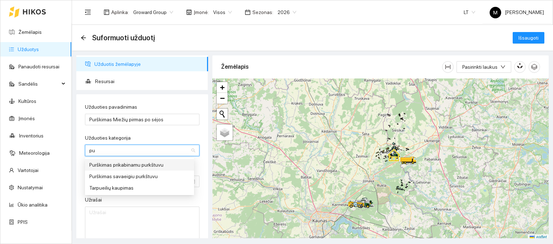
type input "pur"
click at [133, 166] on div "Purškimas prikabinamu purkštuvu" at bounding box center [139, 165] width 100 height 8
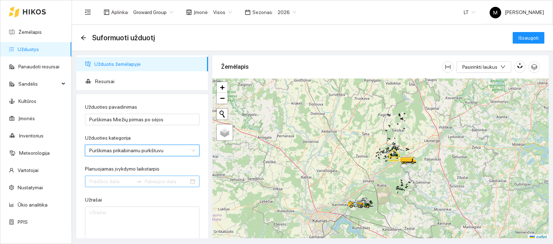
click at [120, 180] on input "Planuojamas įvykdymo laikotarpis" at bounding box center [111, 181] width 44 height 8
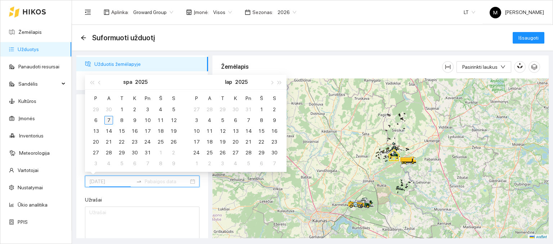
type input "[DATE]"
click at [111, 121] on div "7" at bounding box center [108, 120] width 9 height 9
type input "[DATE]"
click at [144, 150] on div "31" at bounding box center [147, 152] width 9 height 9
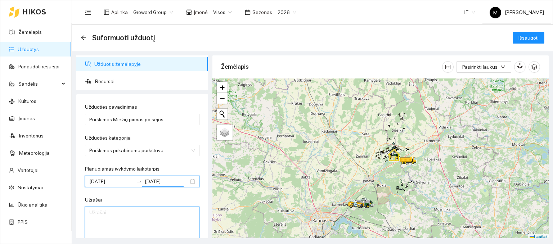
click at [111, 211] on textarea "Užrašai" at bounding box center [142, 224] width 114 height 35
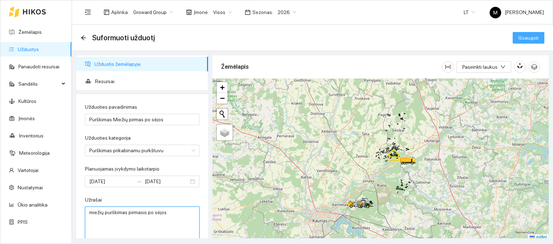
type textarea "miežių purškimas pirmasis po sėjos"
click at [524, 37] on span "Išsaugoti" at bounding box center [528, 38] width 20 height 8
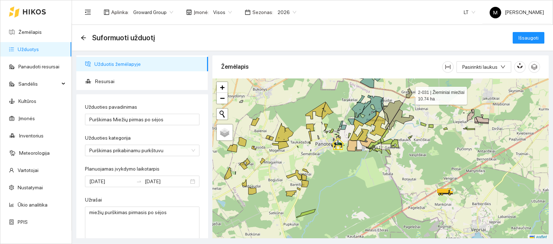
click at [409, 95] on icon at bounding box center [409, 93] width 6 height 9
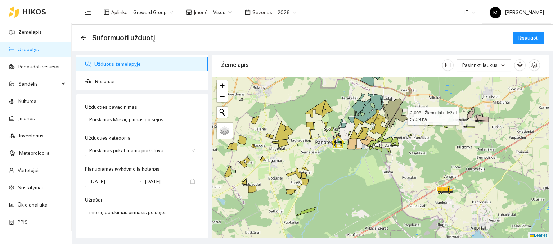
click at [400, 117] on icon at bounding box center [401, 118] width 25 height 21
click at [387, 125] on icon at bounding box center [387, 124] width 5 height 6
click at [388, 115] on icon at bounding box center [393, 111] width 20 height 24
click at [387, 114] on icon at bounding box center [385, 115] width 5 height 12
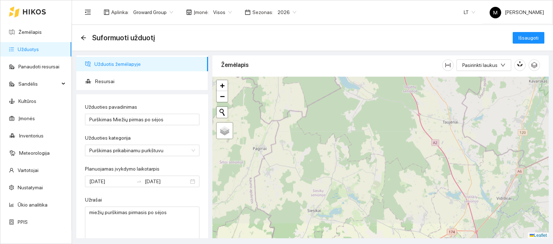
drag, startPoint x: 433, startPoint y: 100, endPoint x: 332, endPoint y: 261, distance: 189.2
click at [332, 244] on html "Žemėlapis Užduotys Panaudoti resursai Sandėlis Kultūros Įmonės Inventorius Mete…" at bounding box center [276, 122] width 553 height 244
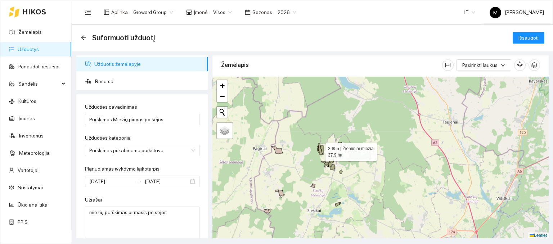
click at [319, 149] on icon at bounding box center [320, 149] width 5 height 12
click at [318, 148] on icon at bounding box center [318, 149] width 3 height 8
click at [322, 147] on icon at bounding box center [321, 149] width 3 height 8
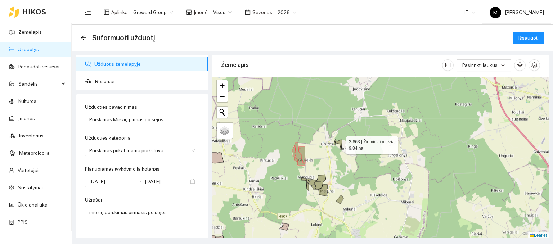
click at [340, 143] on icon at bounding box center [338, 145] width 6 height 10
click at [335, 143] on icon at bounding box center [335, 142] width 2 height 6
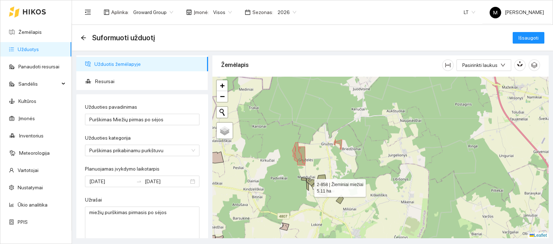
click at [308, 184] on icon at bounding box center [307, 186] width 2 height 9
click at [304, 177] on icon at bounding box center [303, 179] width 5 height 4
click at [311, 179] on div at bounding box center [380, 158] width 336 height 162
click at [320, 182] on icon at bounding box center [318, 182] width 14 height 15
click at [312, 182] on icon at bounding box center [311, 182] width 10 height 7
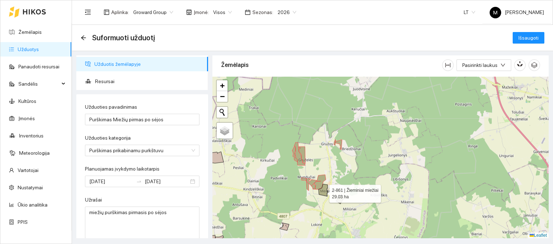
click at [323, 191] on icon at bounding box center [323, 190] width 9 height 12
click at [339, 199] on icon at bounding box center [340, 199] width 8 height 9
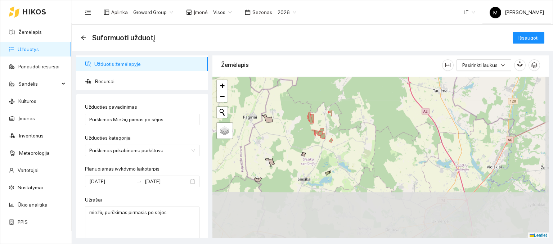
drag, startPoint x: 334, startPoint y: 222, endPoint x: 326, endPoint y: 162, distance: 60.0
click at [326, 162] on div at bounding box center [380, 158] width 336 height 162
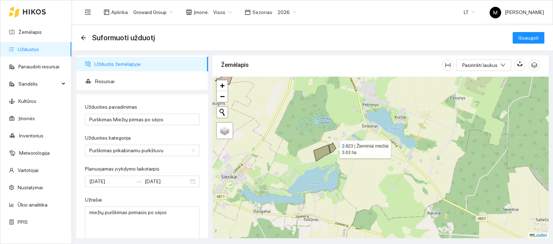
click at [333, 147] on icon at bounding box center [332, 148] width 7 height 10
click at [325, 153] on icon at bounding box center [321, 153] width 17 height 17
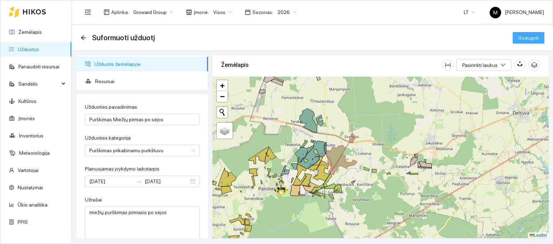
click at [522, 39] on span "Išsaugoti" at bounding box center [528, 38] width 20 height 8
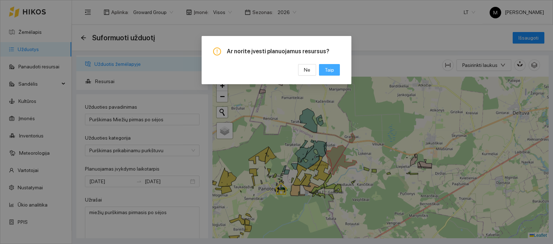
click at [337, 66] on button "Taip" at bounding box center [329, 70] width 21 height 12
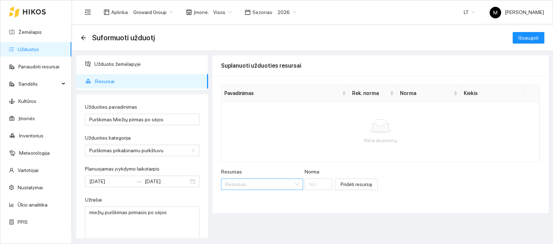
click at [253, 180] on input "Resursas" at bounding box center [259, 184] width 68 height 11
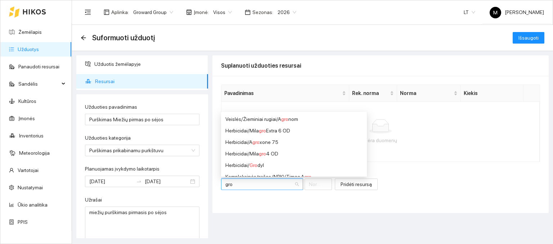
type input "grow"
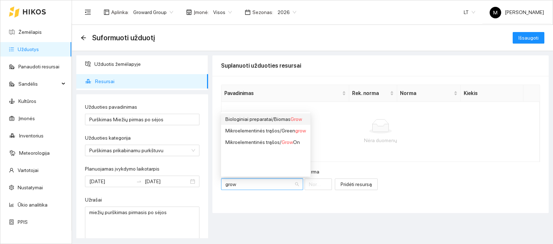
click at [285, 120] on div "Biologiniai preparatai / Biomas Grow" at bounding box center [265, 119] width 81 height 8
type input "1"
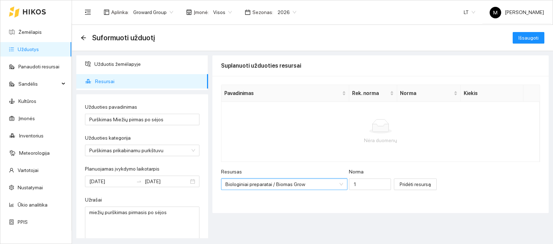
click at [353, 176] on div "Norma" at bounding box center [370, 173] width 42 height 11
click at [350, 187] on input "1" at bounding box center [370, 185] width 42 height 12
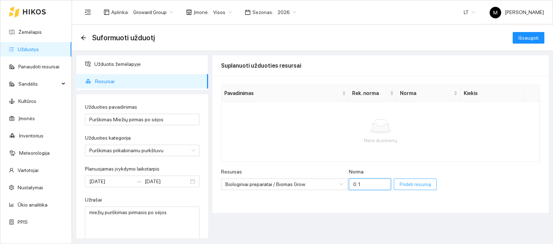
type input "0.1"
click at [400, 187] on span "Pridėti resursą" at bounding box center [415, 184] width 31 height 8
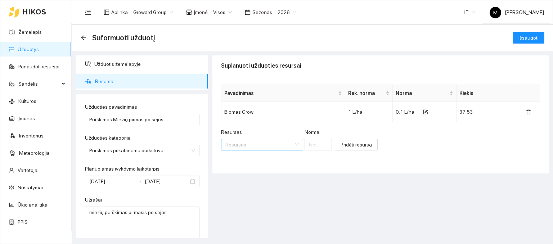
click at [250, 143] on input "Resursas" at bounding box center [259, 144] width 68 height 11
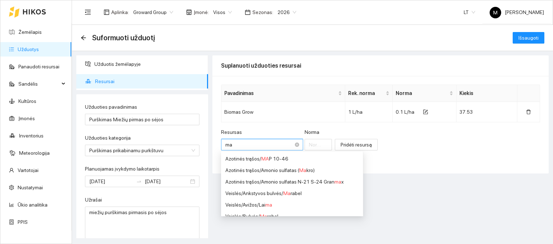
type input "map"
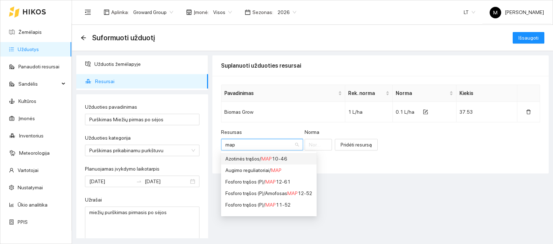
click at [256, 157] on div "Azotinės trąšos / MAP 10-46" at bounding box center [268, 159] width 87 height 8
type input "1"
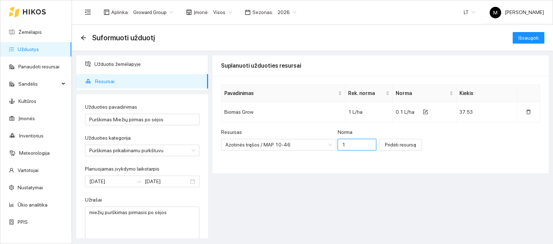
click at [347, 140] on input "1" at bounding box center [357, 145] width 39 height 12
type input "1.1"
click at [380, 149] on button "Pridėti resursą" at bounding box center [400, 145] width 43 height 12
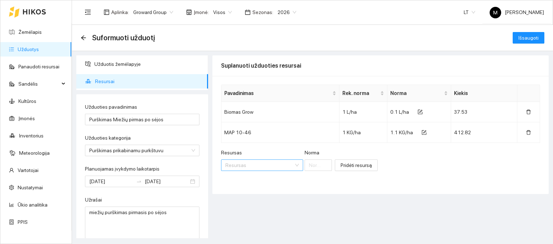
click at [249, 169] on input "Resursas" at bounding box center [259, 165] width 68 height 11
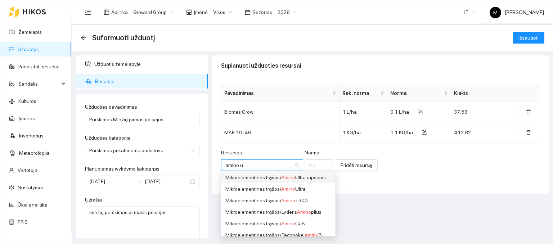
scroll to position [1, 0]
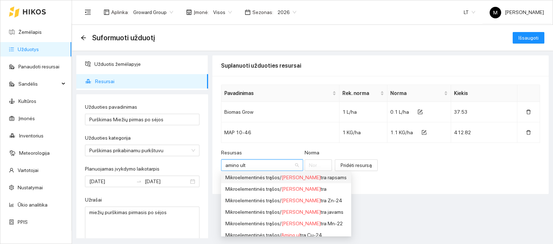
type input "amino ultr"
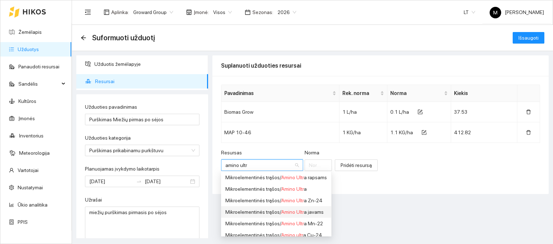
click at [263, 216] on li "Mikroelementinės trąšos / Amino Ultr a javams" at bounding box center [276, 212] width 110 height 12
type input "1"
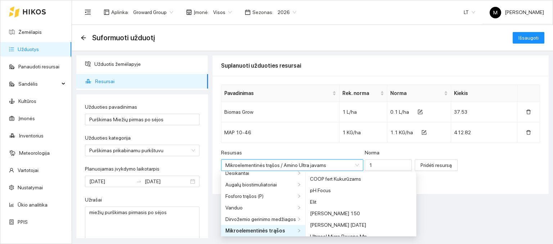
scroll to position [1526, 0]
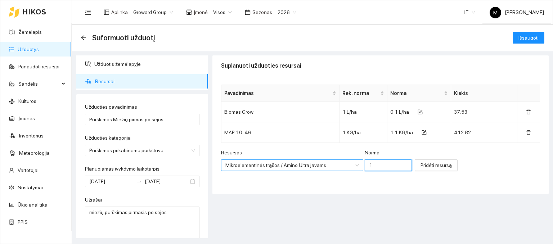
click at [365, 164] on input "1" at bounding box center [389, 165] width 48 height 12
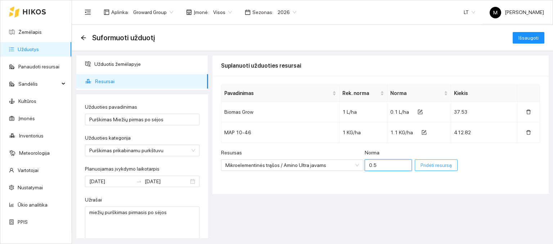
type input "0.5"
click at [420, 161] on span "Pridėti resursą" at bounding box center [435, 165] width 31 height 8
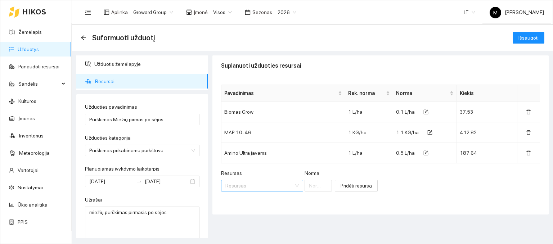
click at [238, 186] on input "Resursas" at bounding box center [259, 185] width 68 height 11
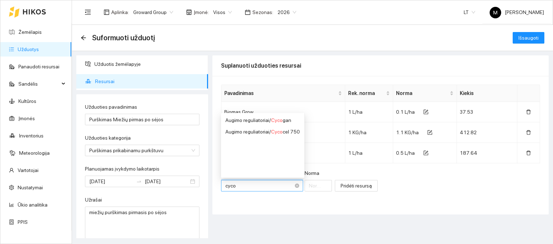
type input "cycoc"
click at [241, 118] on div "Augimo reguliatoriai / Cycoc el 750" at bounding box center [262, 120] width 75 height 8
type input "1"
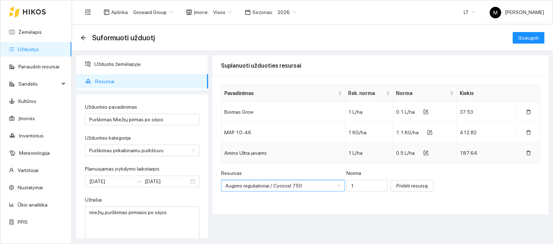
scroll to position [0, 0]
click at [346, 184] on input "1" at bounding box center [366, 186] width 41 height 12
type input "0.5"
click at [407, 181] on button "Pridėti resursą" at bounding box center [412, 186] width 43 height 12
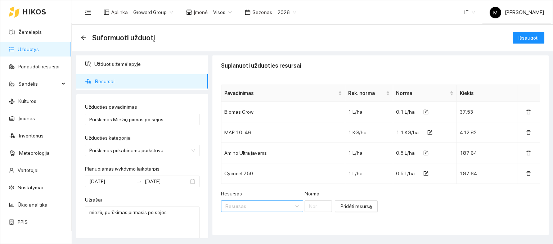
click at [256, 203] on input "Resursas" at bounding box center [259, 206] width 68 height 11
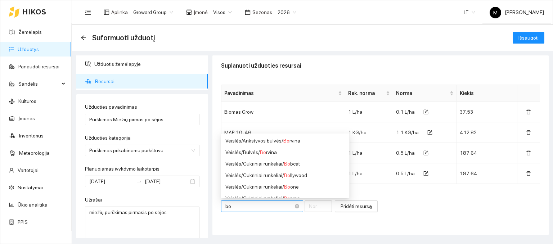
type input "box"
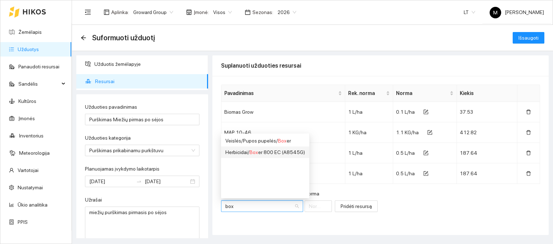
click at [275, 154] on div "Herbicidai / Box er 800 EC (A8545G)" at bounding box center [265, 152] width 80 height 8
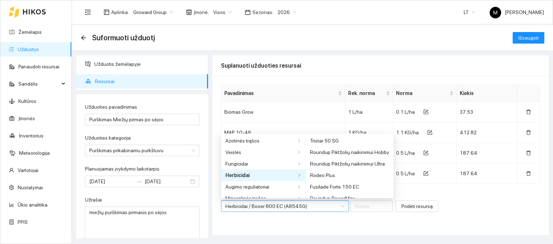
scroll to position [1353, 0]
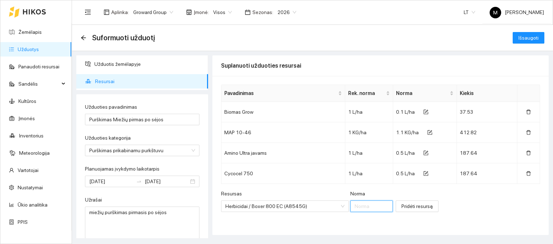
click at [350, 203] on input "Norma" at bounding box center [371, 206] width 42 height 12
type input "0.5"
click at [401, 204] on span "Pridėti resursą" at bounding box center [416, 206] width 31 height 8
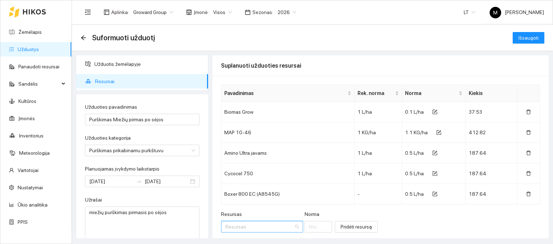
click at [248, 228] on input "Resursas" at bounding box center [259, 226] width 68 height 11
type input "roxy"
click at [253, 163] on span "Roxy" at bounding box center [254, 161] width 11 height 6
type input "1"
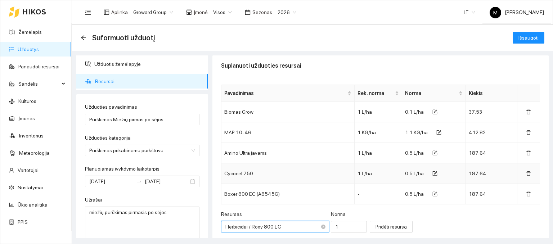
scroll to position [1998, 0]
click at [334, 231] on input "1" at bounding box center [349, 227] width 36 height 12
type input "2.5"
click at [375, 227] on span "Pridėti resursą" at bounding box center [390, 227] width 31 height 8
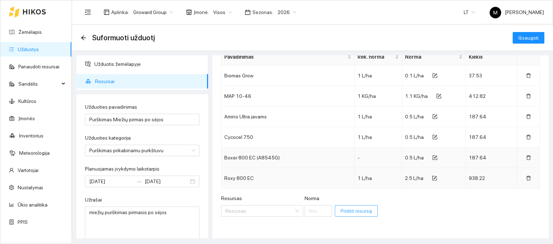
scroll to position [37, 0]
click at [237, 205] on input "Resursas" at bounding box center [259, 210] width 68 height 11
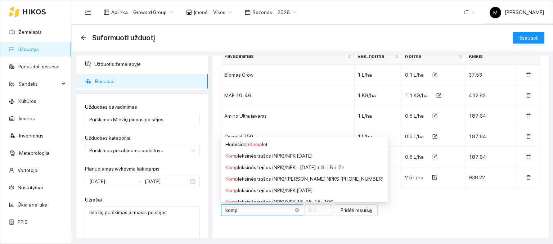
type input "kompl"
click at [250, 141] on span "Kompl" at bounding box center [256, 144] width 14 height 6
type input "1"
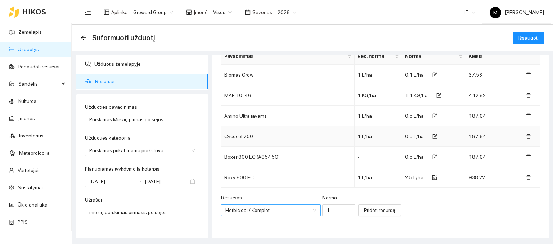
scroll to position [858, 0]
click at [322, 213] on input "1" at bounding box center [338, 210] width 33 height 12
type input "0.1"
click at [367, 208] on span "Pridėti resursą" at bounding box center [379, 210] width 31 height 8
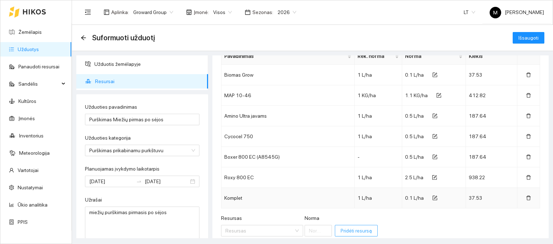
scroll to position [58, 0]
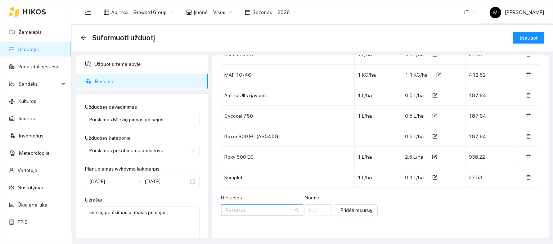
click at [249, 208] on input "Resursas" at bounding box center [259, 210] width 68 height 11
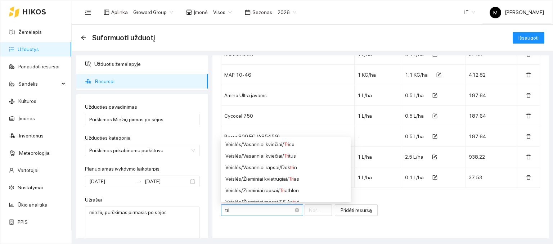
type input "tris"
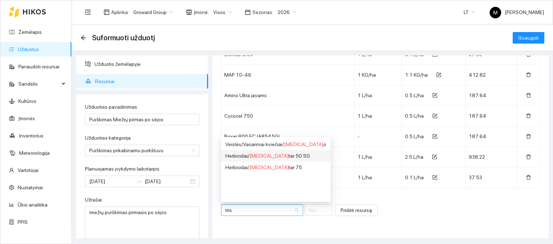
click at [261, 154] on div "Herbicidai / [MEDICAL_DATA] tar 50 SG" at bounding box center [275, 156] width 101 height 8
type input "1"
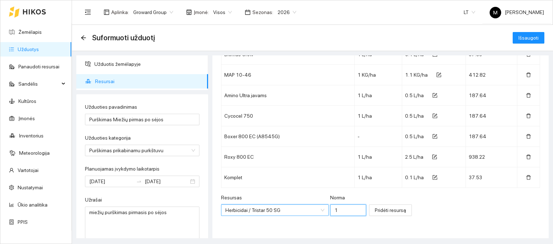
click at [333, 212] on input "1" at bounding box center [348, 210] width 36 height 12
type input "0.015"
click at [375, 206] on span "Pridėti resursą" at bounding box center [390, 210] width 31 height 8
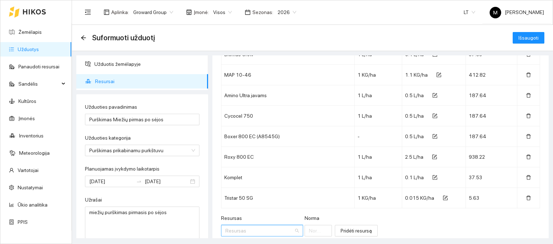
click at [265, 227] on input "Resursas" at bounding box center [259, 230] width 68 height 11
type input "carna"
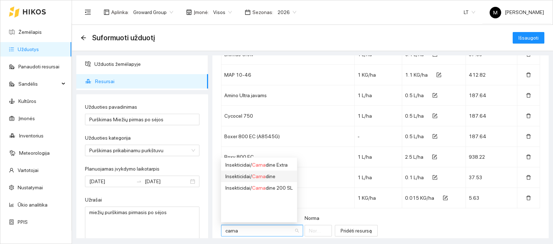
click at [246, 177] on div "Insekticidai / [PERSON_NAME] dine" at bounding box center [258, 176] width 67 height 8
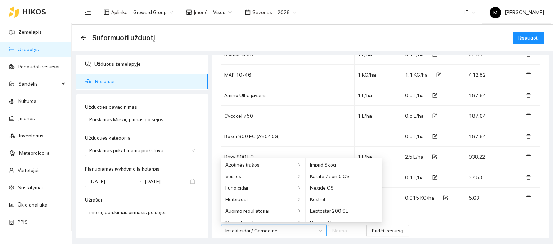
scroll to position [109, 0]
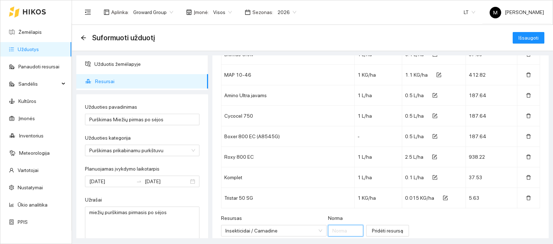
click at [328, 229] on input "Norma" at bounding box center [345, 231] width 35 height 12
type input "0.1"
click at [368, 225] on button "Pridėti resursą" at bounding box center [387, 231] width 43 height 12
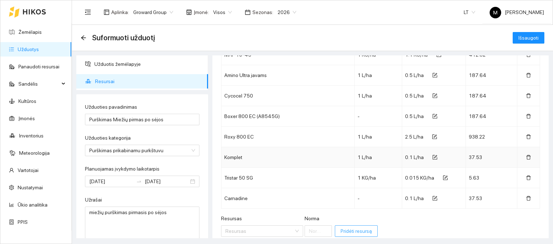
scroll to position [98, 0]
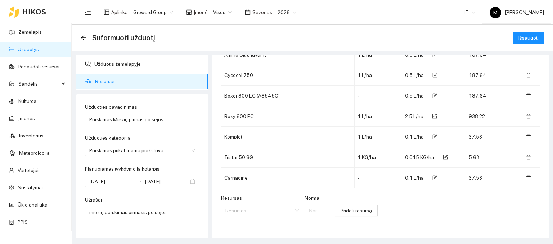
click at [231, 207] on input "Resursas" at bounding box center [259, 210] width 68 height 11
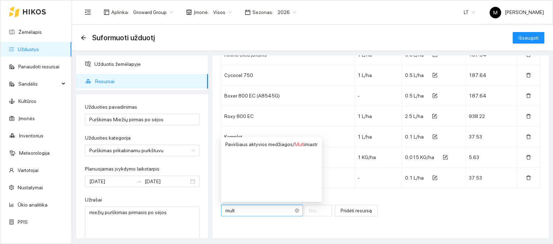
type input "multi"
click at [278, 146] on div "Paviršiaus aktyvios medžiagos / Multi mastr" at bounding box center [271, 144] width 92 height 8
type input "1"
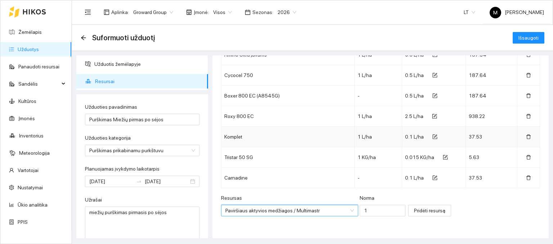
scroll to position [167, 0]
drag, startPoint x: 358, startPoint y: 202, endPoint x: 358, endPoint y: 208, distance: 5.8
click at [360, 208] on div "Norma 1" at bounding box center [383, 205] width 46 height 22
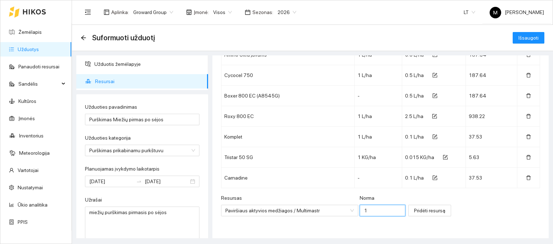
click at [360, 208] on input "1" at bounding box center [383, 211] width 46 height 12
type input "0.1"
click at [424, 210] on span "Pridėti resursą" at bounding box center [429, 211] width 31 height 8
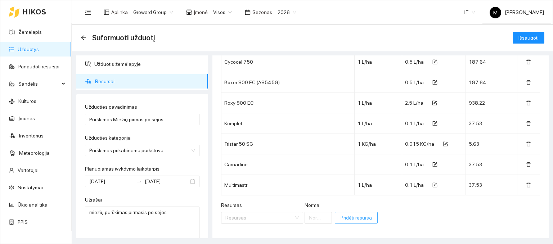
scroll to position [119, 0]
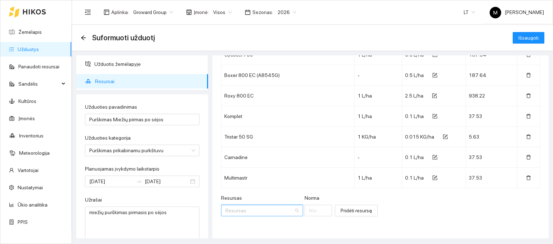
click at [264, 206] on input "Resursas" at bounding box center [259, 210] width 68 height 11
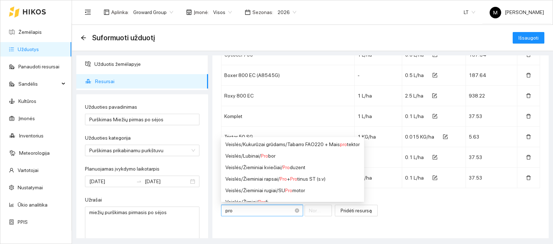
type input "proa"
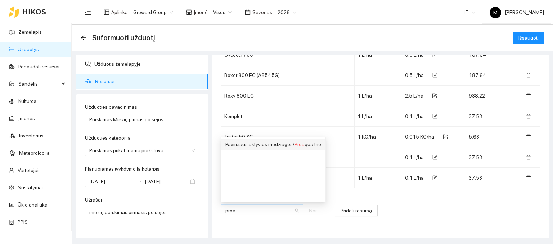
click at [262, 146] on div "Paviršiaus aktyvios medžiagos / Proa qua trio" at bounding box center [273, 144] width 96 height 8
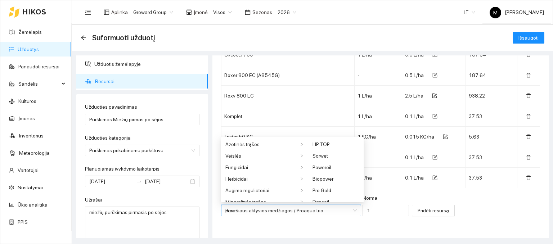
type input "1"
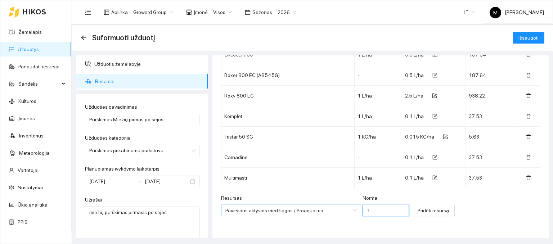
click at [362, 211] on input "1" at bounding box center [385, 211] width 47 height 12
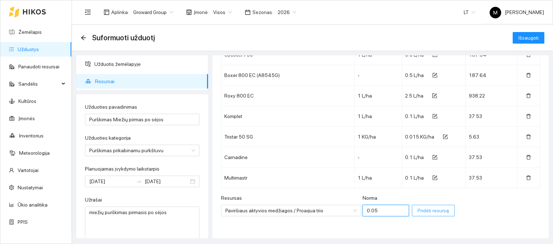
type input "0.05"
click at [418, 210] on span "Pridėti resursą" at bounding box center [433, 211] width 31 height 8
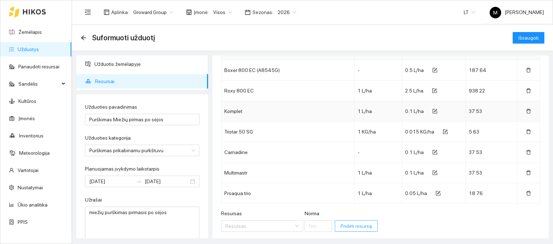
scroll to position [139, 0]
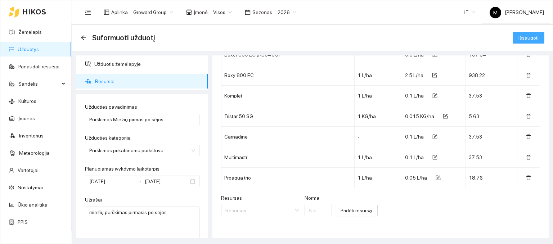
click at [526, 42] on button "Išsaugoti" at bounding box center [529, 38] width 32 height 12
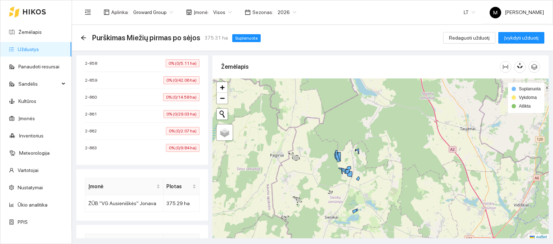
scroll to position [460, 0]
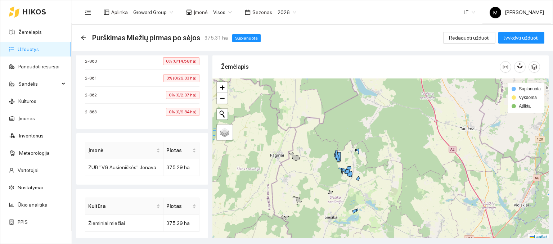
click at [39, 49] on link "Užduotys" at bounding box center [28, 49] width 21 height 6
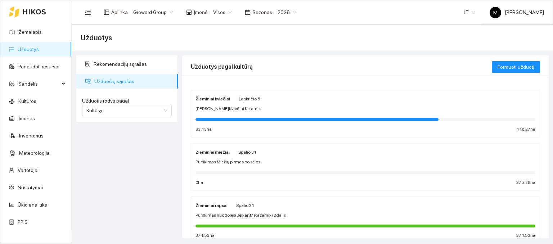
click at [232, 155] on div "Žieminiai miežiai Spalio 31" at bounding box center [225, 152] width 61 height 8
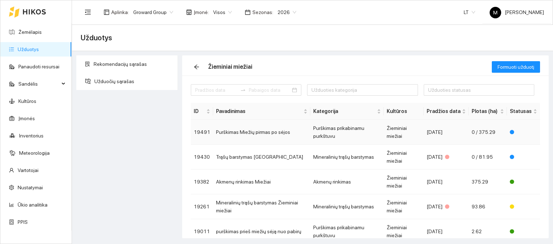
click at [242, 135] on td "Purškimas Miežių pirmas po sėjos" at bounding box center [261, 132] width 97 height 25
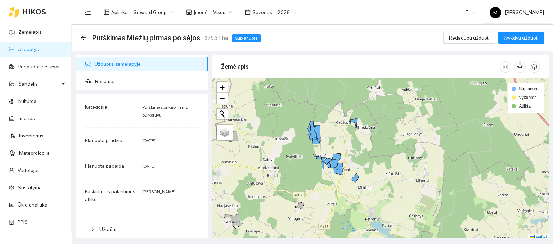
scroll to position [2, 0]
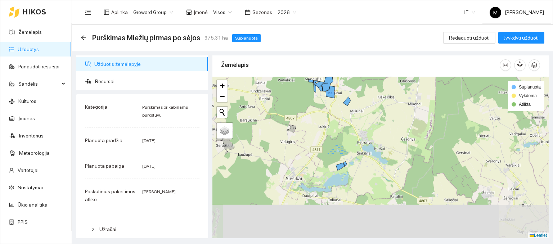
drag, startPoint x: 352, startPoint y: 213, endPoint x: 348, endPoint y: 153, distance: 60.3
click at [344, 129] on div at bounding box center [380, 158] width 336 height 162
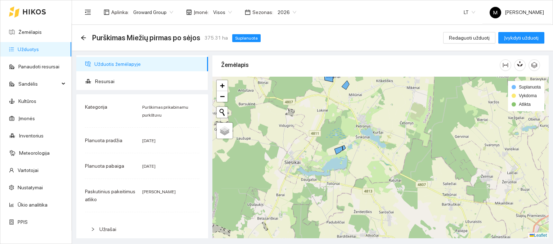
drag, startPoint x: 353, startPoint y: 181, endPoint x: 364, endPoint y: 91, distance: 90.6
click at [363, 92] on div at bounding box center [380, 158] width 336 height 162
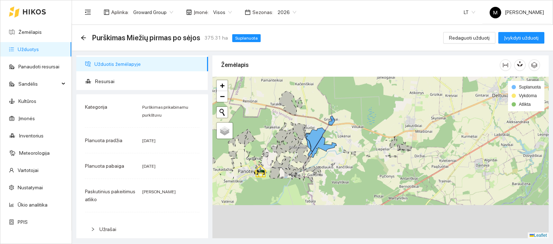
drag, startPoint x: 348, startPoint y: 186, endPoint x: 373, endPoint y: 105, distance: 84.8
click at [373, 105] on div at bounding box center [380, 158] width 336 height 162
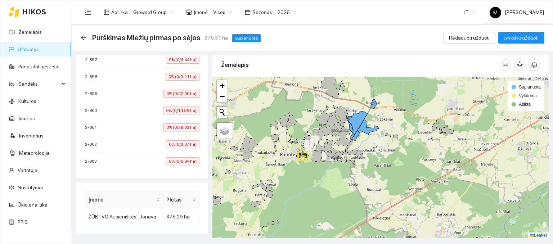
scroll to position [460, 0]
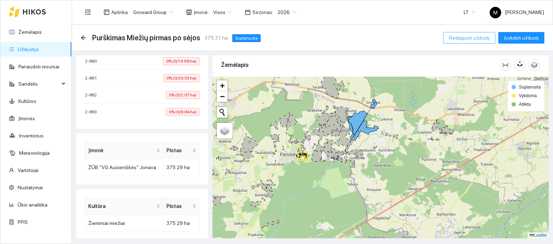
click at [465, 39] on span "Redaguoti užduotį" at bounding box center [469, 38] width 41 height 8
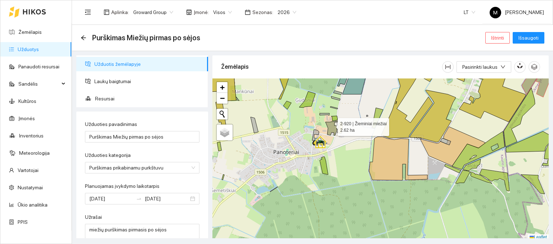
click at [331, 125] on icon at bounding box center [331, 128] width 13 height 14
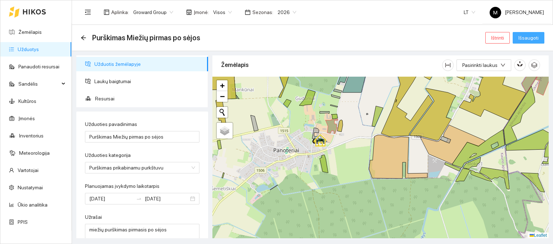
click at [527, 35] on span "Išsaugoti" at bounding box center [528, 38] width 20 height 8
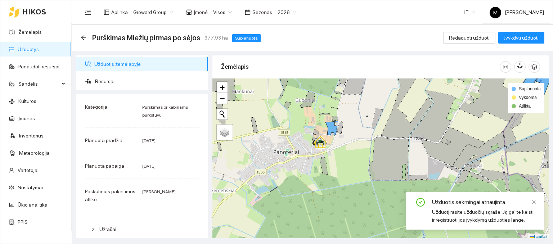
click at [39, 49] on link "Užduotys" at bounding box center [28, 49] width 21 height 6
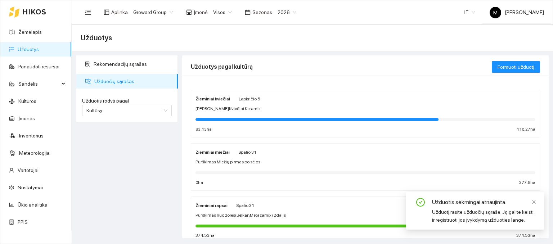
click at [234, 164] on span "Purškimas Miežių pirmas po sėjos" at bounding box center [227, 162] width 65 height 7
